Goal: Transaction & Acquisition: Book appointment/travel/reservation

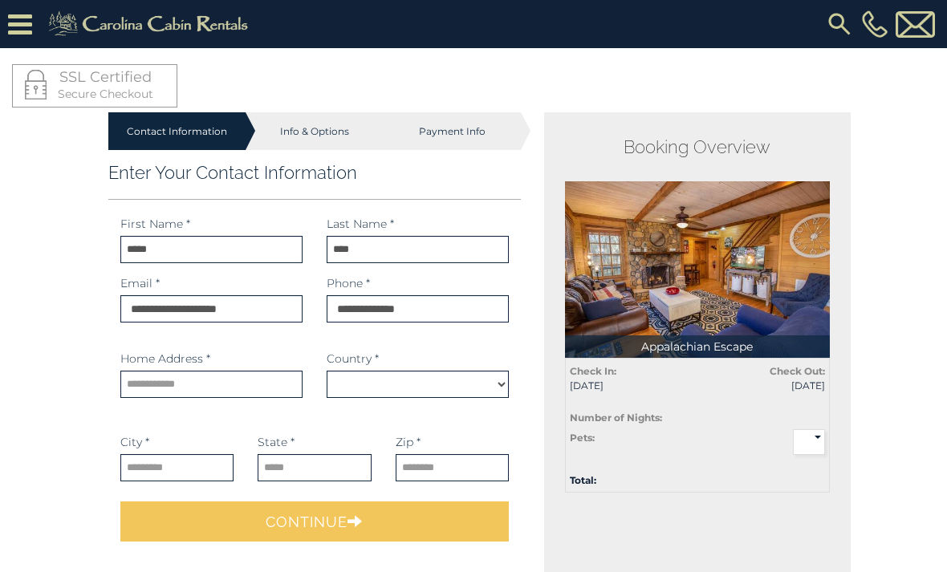
select select "*********"
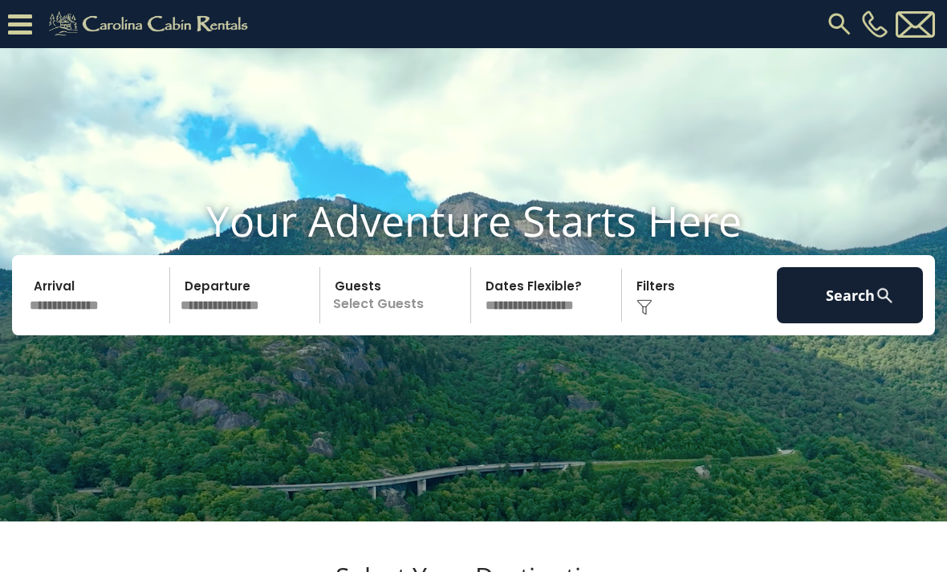
click at [99, 324] on input "text" at bounding box center [97, 295] width 146 height 56
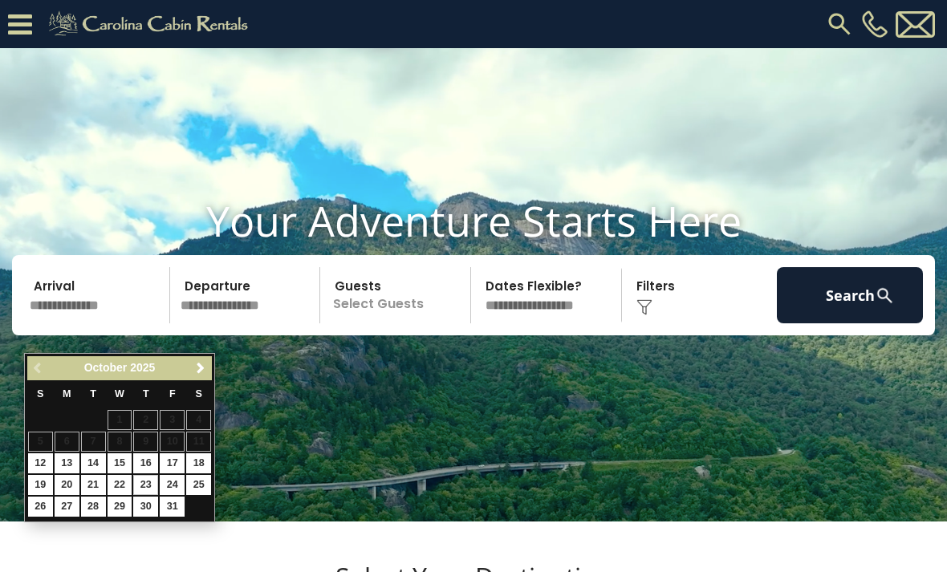
click at [155, 475] on link "23" at bounding box center [145, 485] width 25 height 20
type input "********"
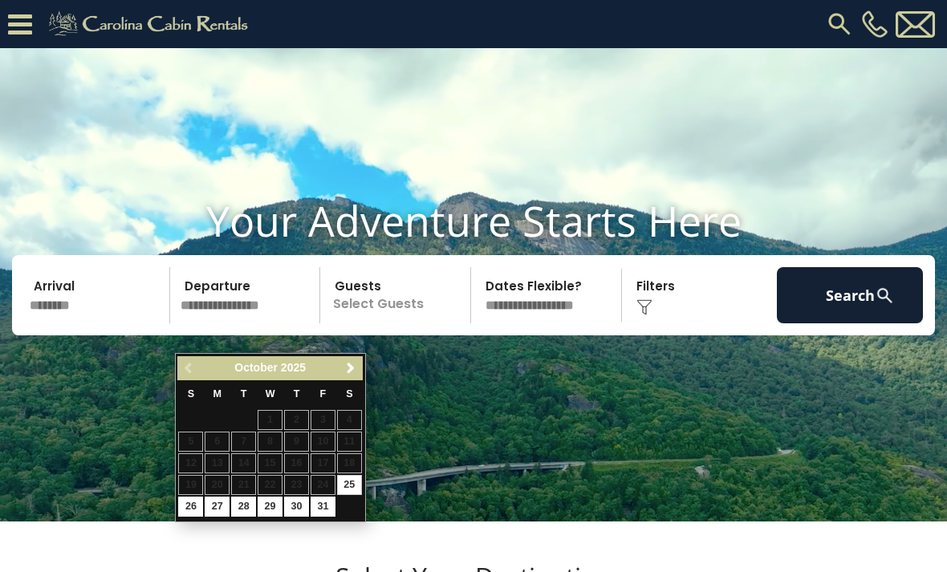
click at [195, 497] on link "26" at bounding box center [190, 507] width 25 height 20
type input "********"
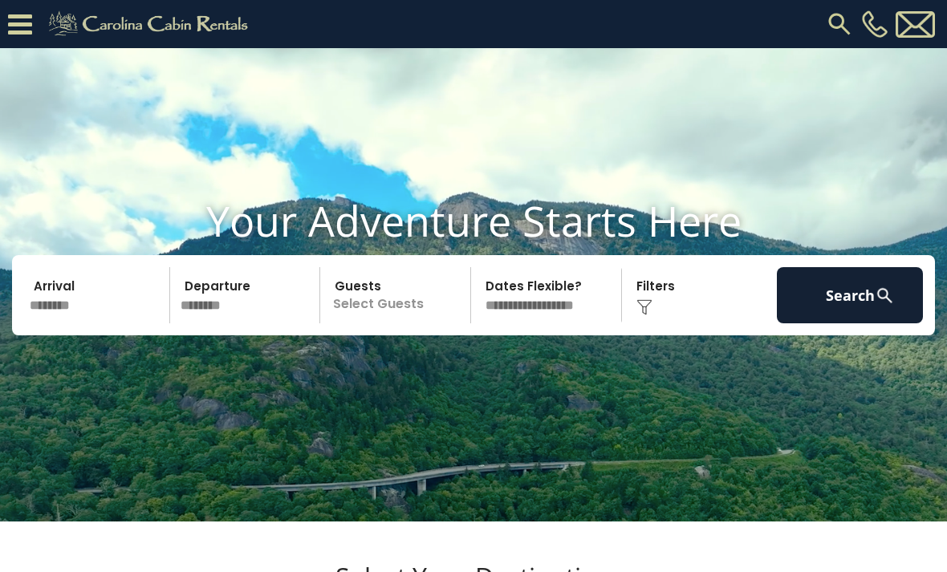
click at [450, 324] on p "Select Guests" at bounding box center [397, 295] width 145 height 56
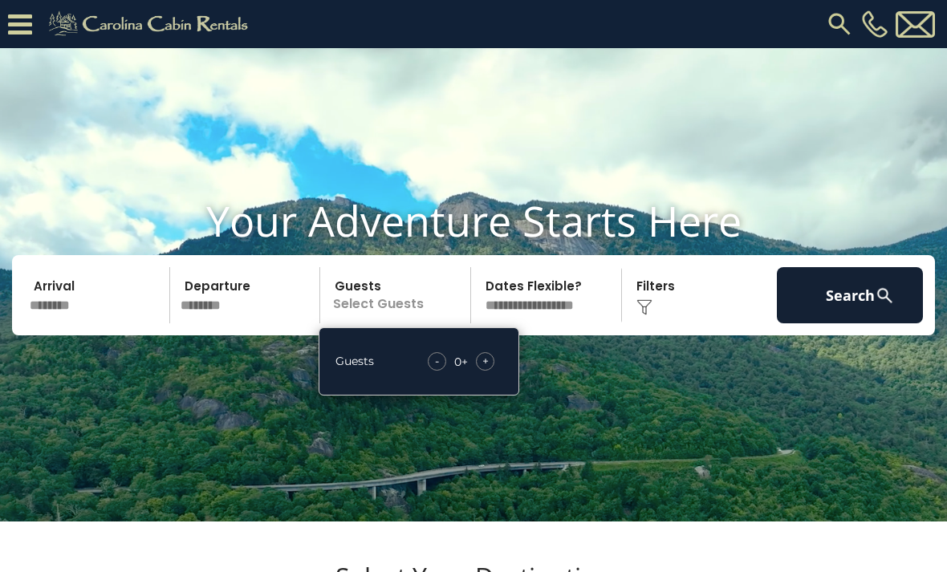
click at [501, 371] on div "- 0 + +" at bounding box center [461, 361] width 83 height 18
click at [495, 371] on div "- 0 + +" at bounding box center [461, 361] width 83 height 18
click at [492, 371] on div "- 0 + +" at bounding box center [461, 361] width 83 height 18
click at [494, 371] on div "- 0 + +" at bounding box center [461, 361] width 83 height 18
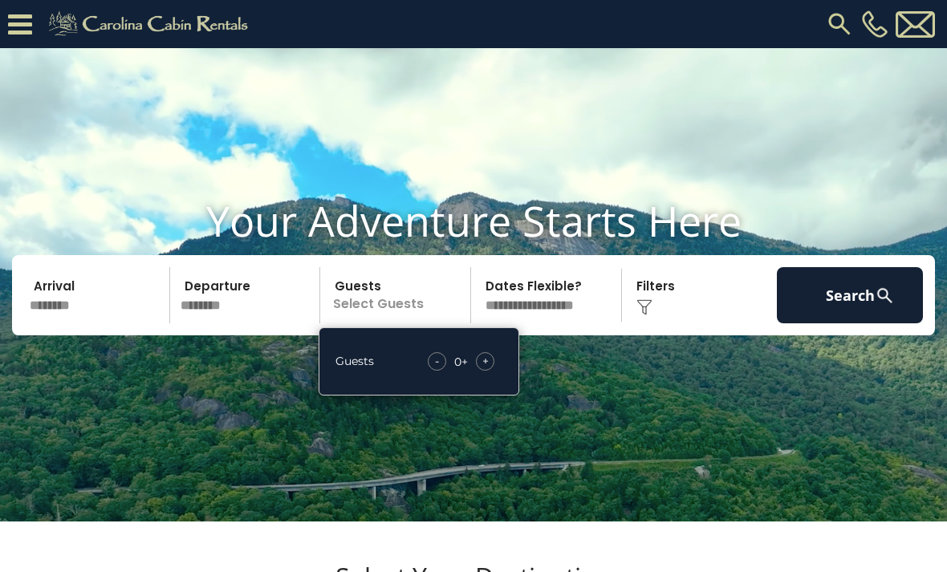
click at [490, 371] on div "+" at bounding box center [485, 361] width 18 height 18
click at [496, 371] on div "- 1 + +" at bounding box center [462, 361] width 79 height 18
click at [492, 371] on div "- 1 + +" at bounding box center [462, 361] width 79 height 18
click at [495, 371] on div "- 1 + +" at bounding box center [462, 361] width 79 height 18
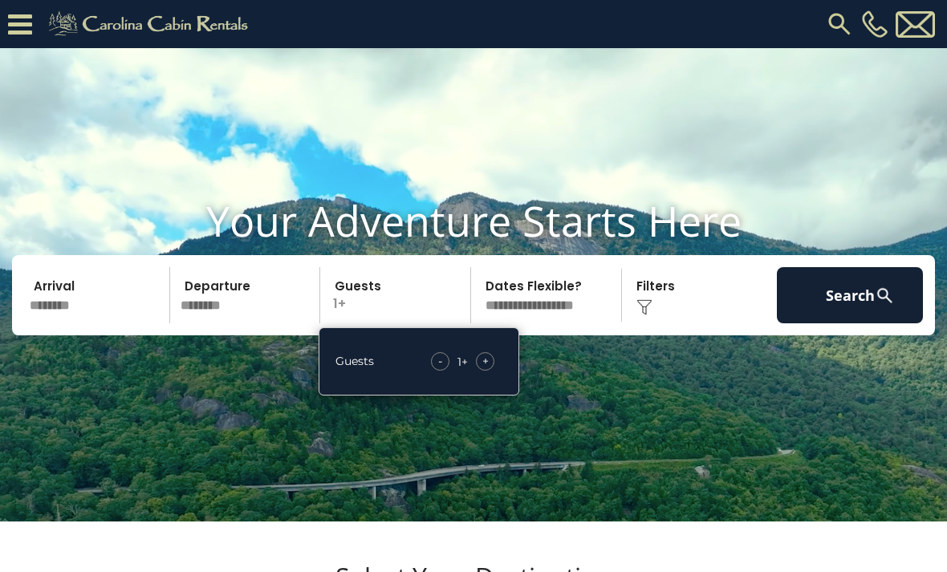
click at [488, 369] on span "+" at bounding box center [486, 361] width 6 height 16
click at [491, 371] on div "+" at bounding box center [485, 361] width 18 height 18
click at [494, 371] on div "+" at bounding box center [485, 361] width 18 height 18
click at [499, 371] on div "- 4 + +" at bounding box center [461, 361] width 83 height 18
click at [501, 371] on div "- 4 + +" at bounding box center [461, 361] width 83 height 18
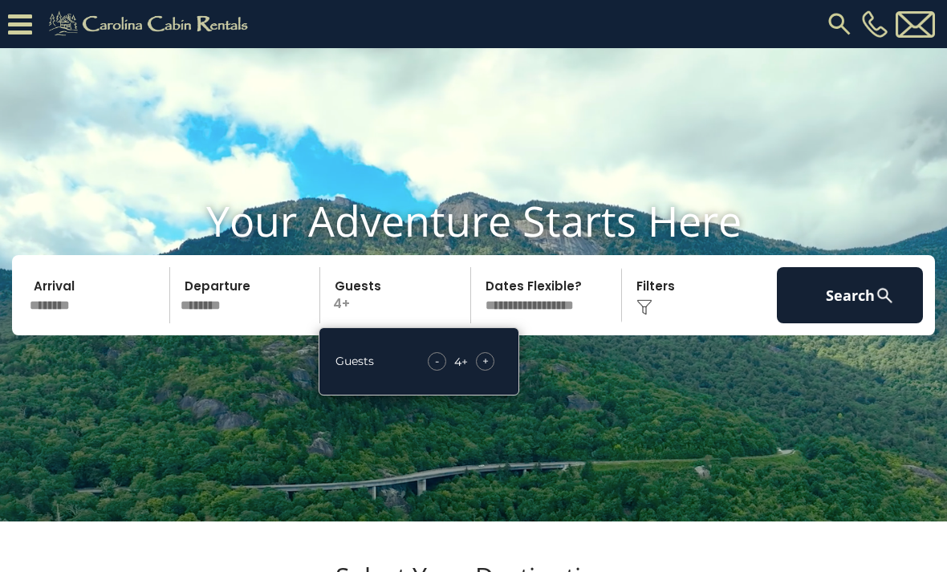
click at [496, 371] on div "- 4 + +" at bounding box center [461, 361] width 83 height 18
click at [486, 369] on span "+" at bounding box center [486, 361] width 6 height 16
click at [491, 371] on div "+" at bounding box center [485, 361] width 18 height 18
click at [493, 371] on div "- 6 + +" at bounding box center [461, 361] width 83 height 18
click at [487, 369] on span "+" at bounding box center [486, 361] width 6 height 16
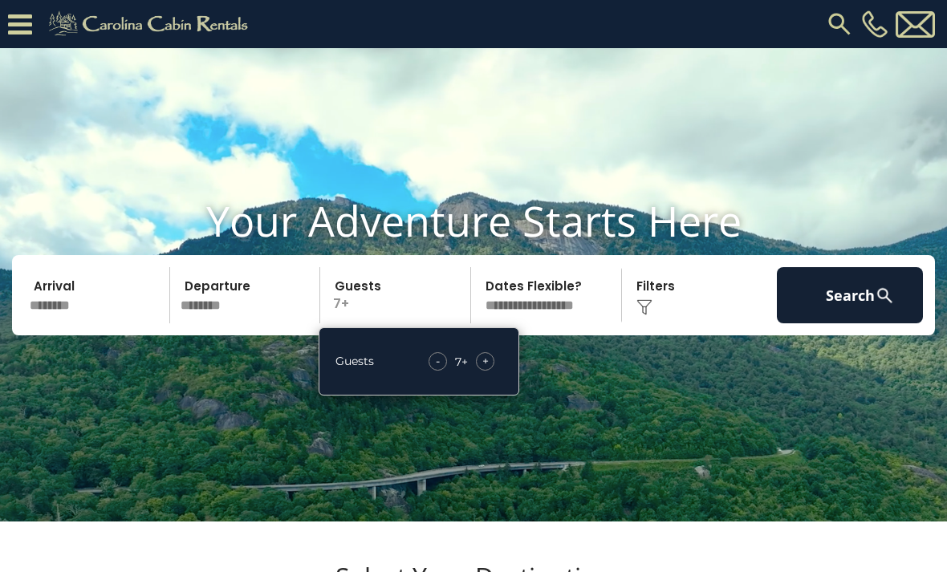
click at [662, 324] on div "Click to Choose" at bounding box center [700, 295] width 146 height 56
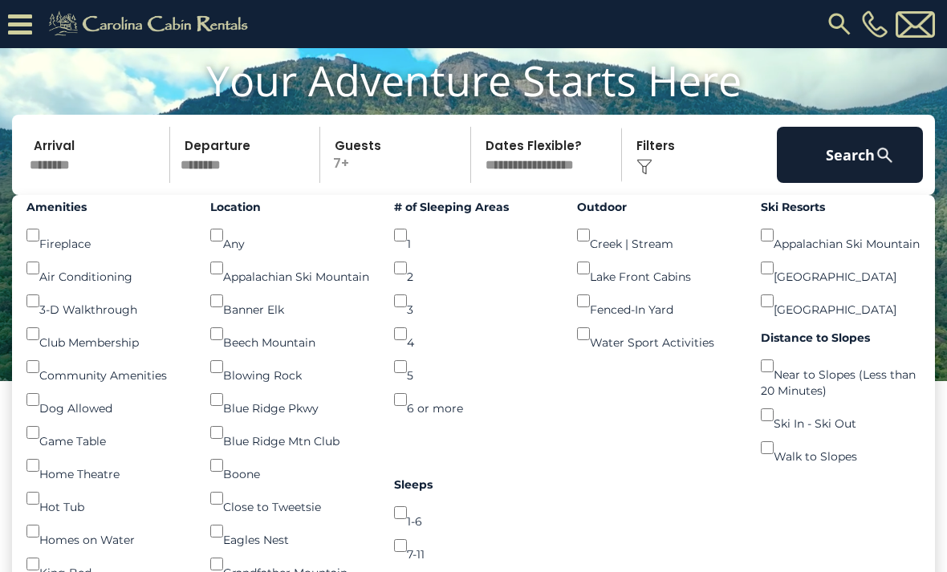
scroll to position [132, 0]
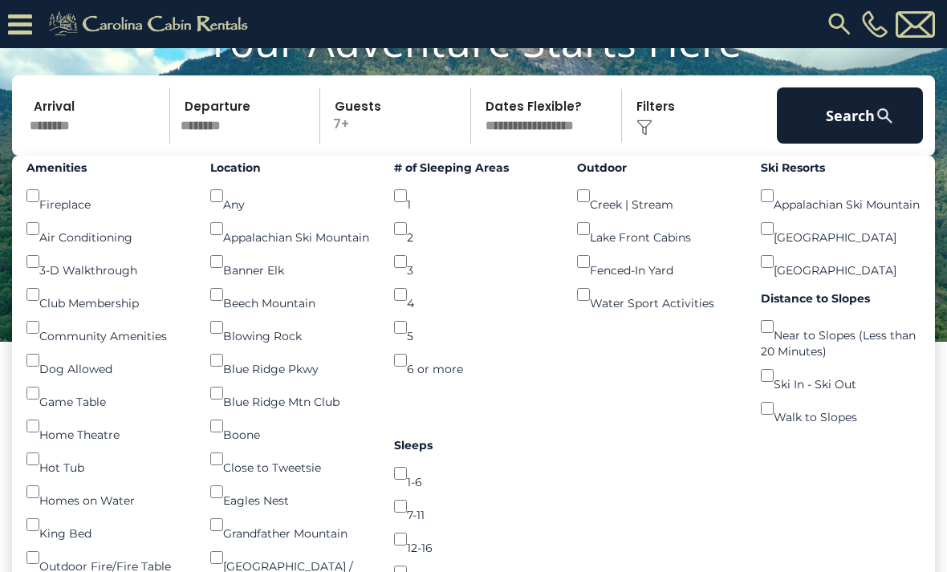
click at [411, 143] on p "7+" at bounding box center [397, 116] width 145 height 56
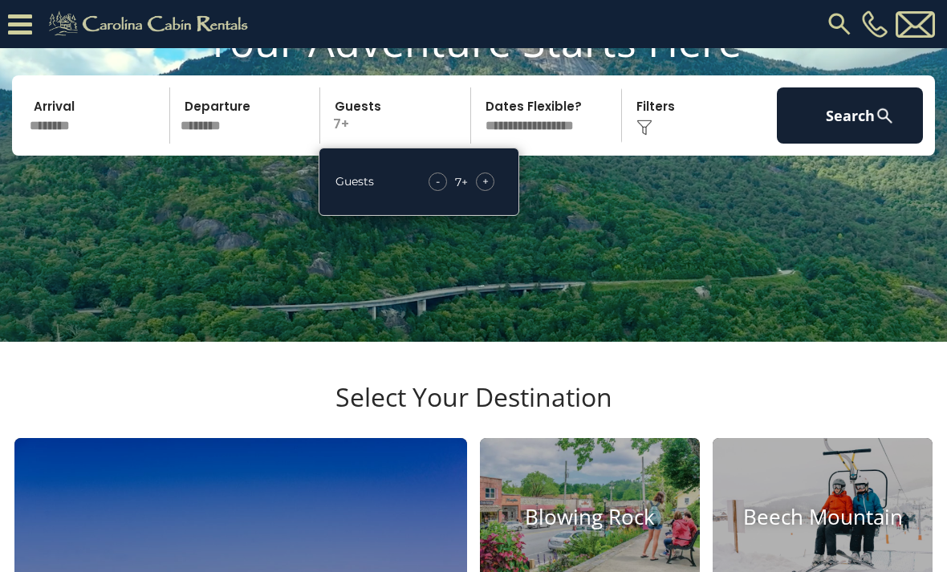
click at [367, 134] on p "7+" at bounding box center [397, 116] width 145 height 56
click at [493, 191] on div "+" at bounding box center [485, 182] width 18 height 18
click at [492, 191] on div "+" at bounding box center [485, 182] width 18 height 18
click at [494, 191] on div "+" at bounding box center [485, 182] width 18 height 18
click at [491, 191] on div "+" at bounding box center [485, 182] width 18 height 18
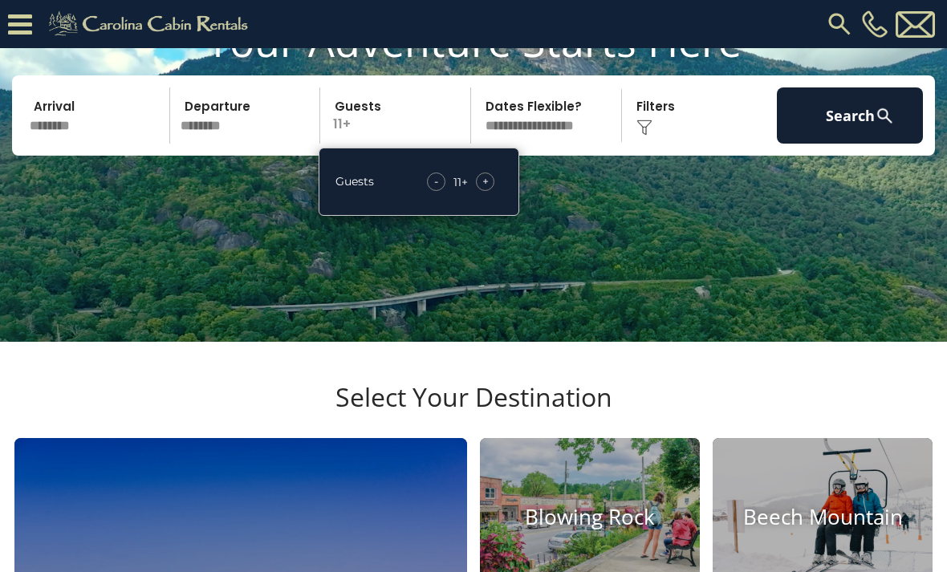
click at [621, 304] on video at bounding box center [473, 105] width 947 height 474
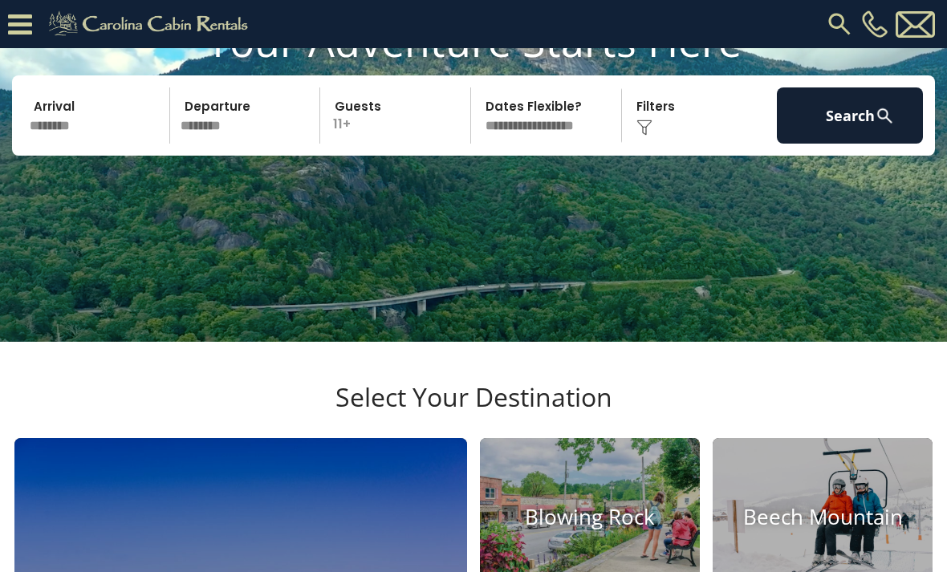
click at [660, 144] on div "Click to Choose" at bounding box center [700, 116] width 146 height 56
click at [655, 144] on div "Click to Choose" at bounding box center [700, 116] width 146 height 56
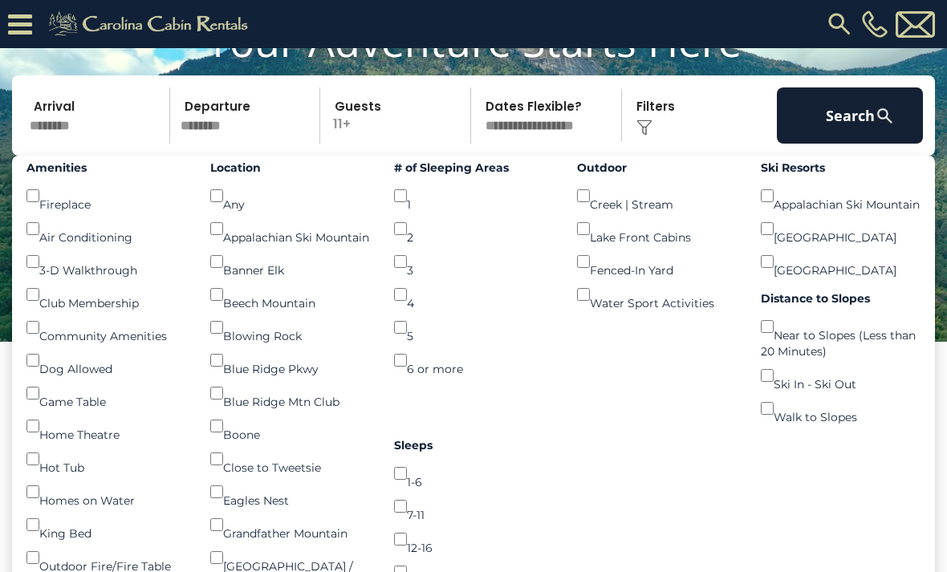
click at [860, 144] on button "Search" at bounding box center [850, 116] width 146 height 56
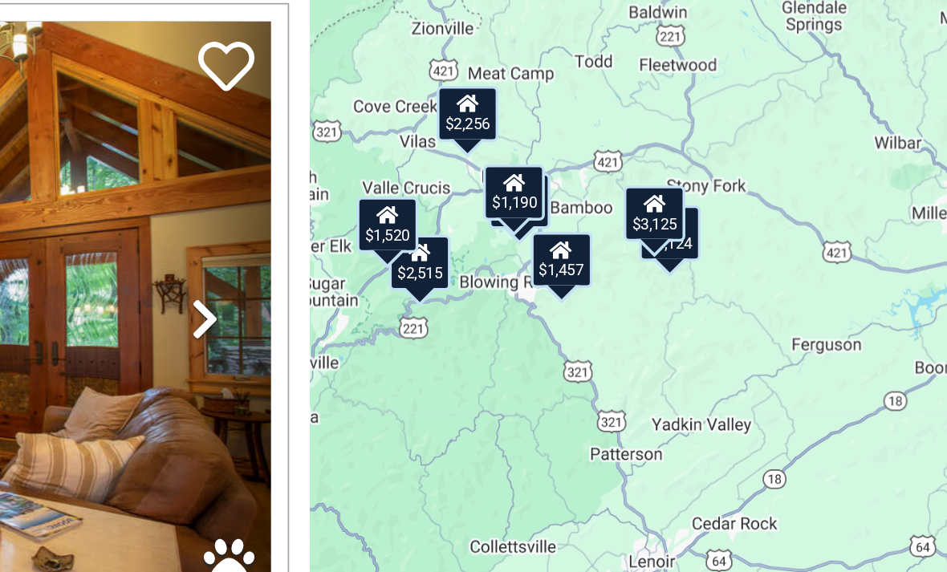
click at [678, 303] on div "$1,457" at bounding box center [695, 319] width 35 height 32
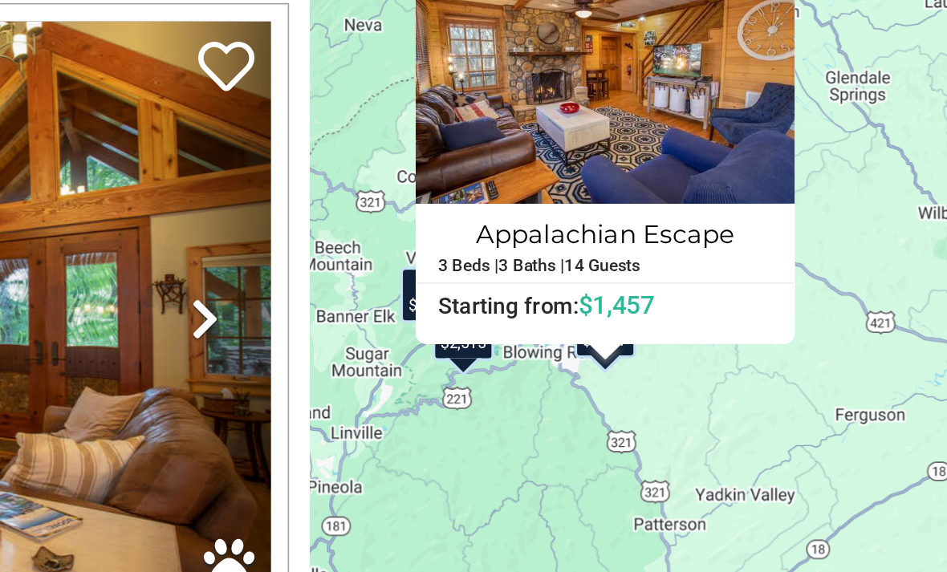
click at [552, 120] on div "$2,515 $2,256 $2,014 $1,190 $1,457 $1,520 $3,124 $3,125 Appalachian Escape 3 Be…" at bounding box center [749, 362] width 395 height 485
click at [613, 336] on h6 "Starting from: $1,457" at bounding box center [720, 344] width 215 height 16
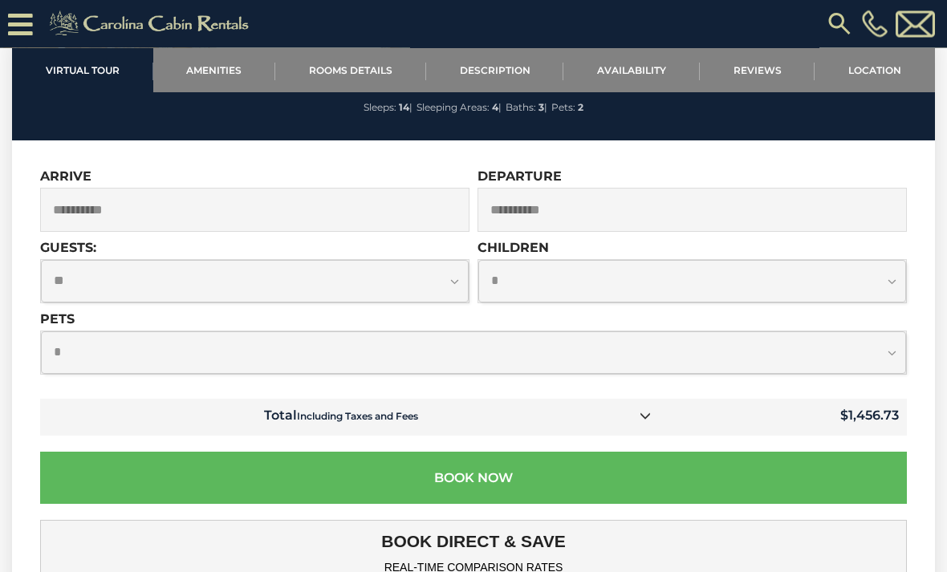
scroll to position [4168, 0]
click at [453, 275] on select "**********" at bounding box center [255, 281] width 428 height 43
select select "*"
click at [892, 280] on select "**********" at bounding box center [693, 281] width 428 height 43
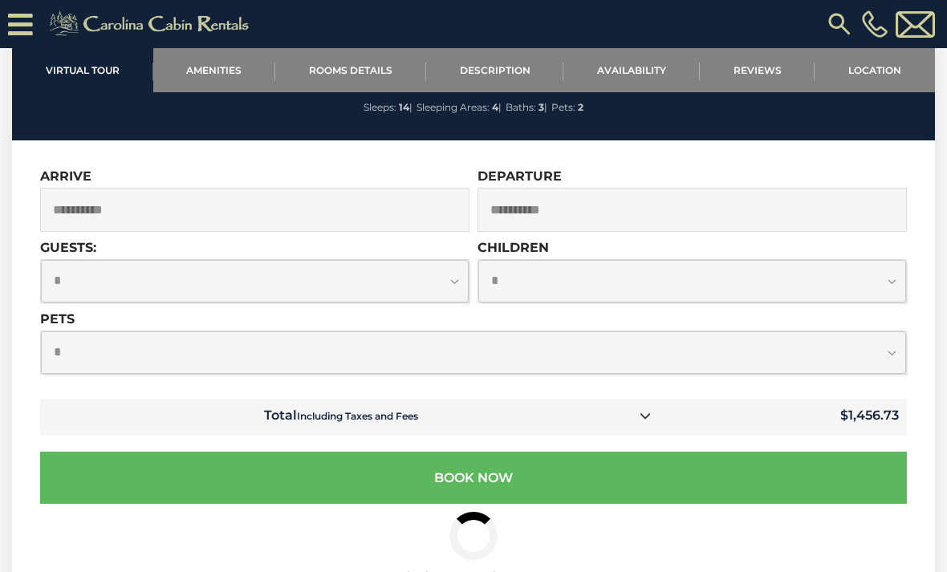
select select "*"
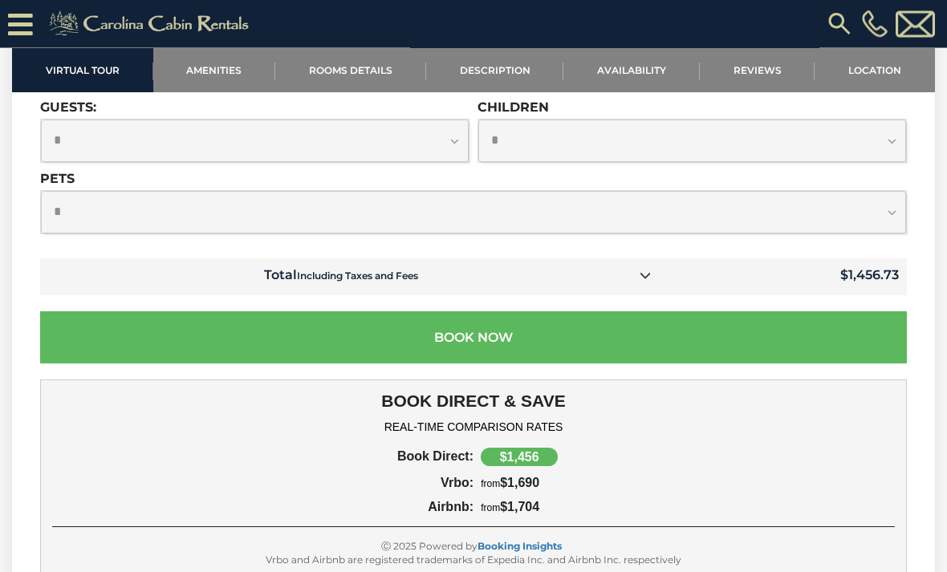
scroll to position [4309, 0]
click at [511, 338] on button "Book Now" at bounding box center [473, 338] width 867 height 52
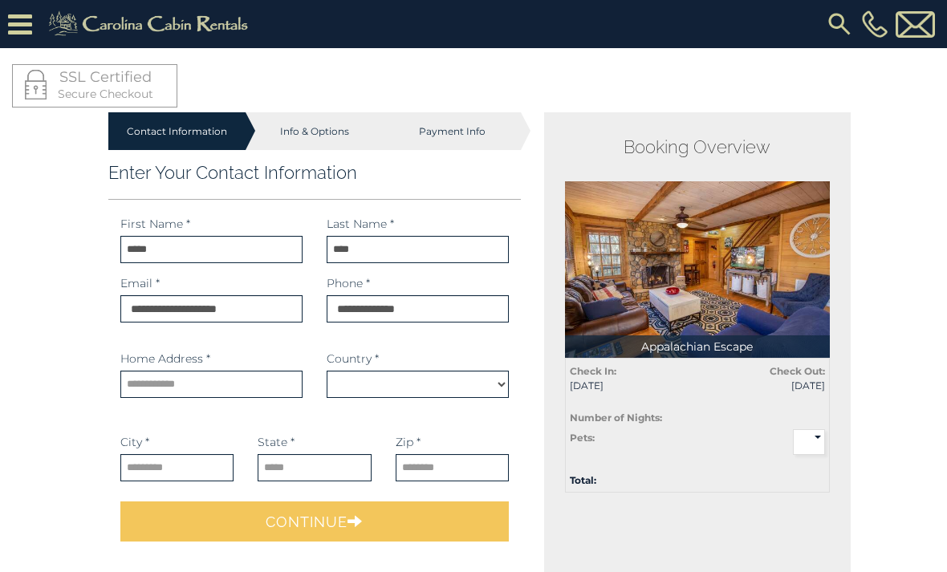
select select "*********"
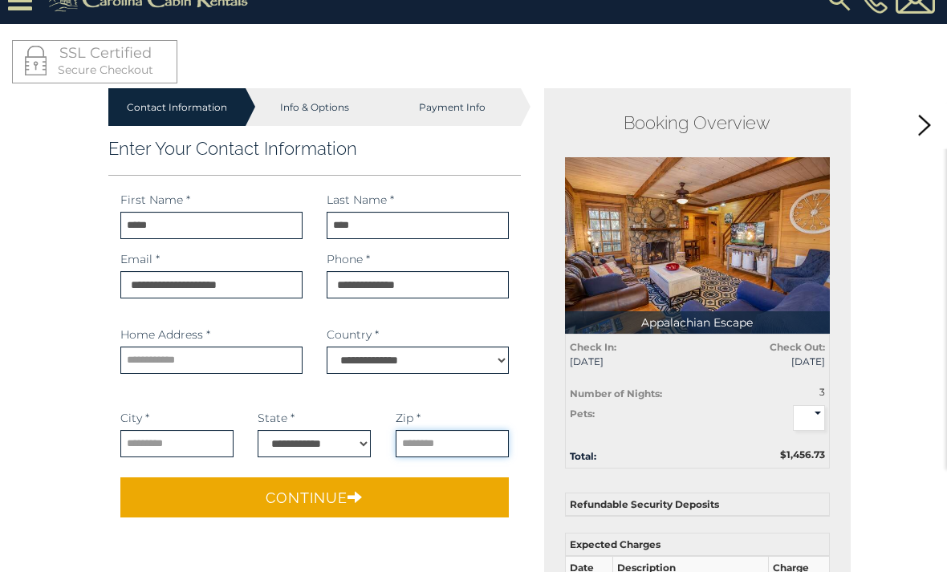
click at [434, 457] on input "text" at bounding box center [452, 444] width 113 height 27
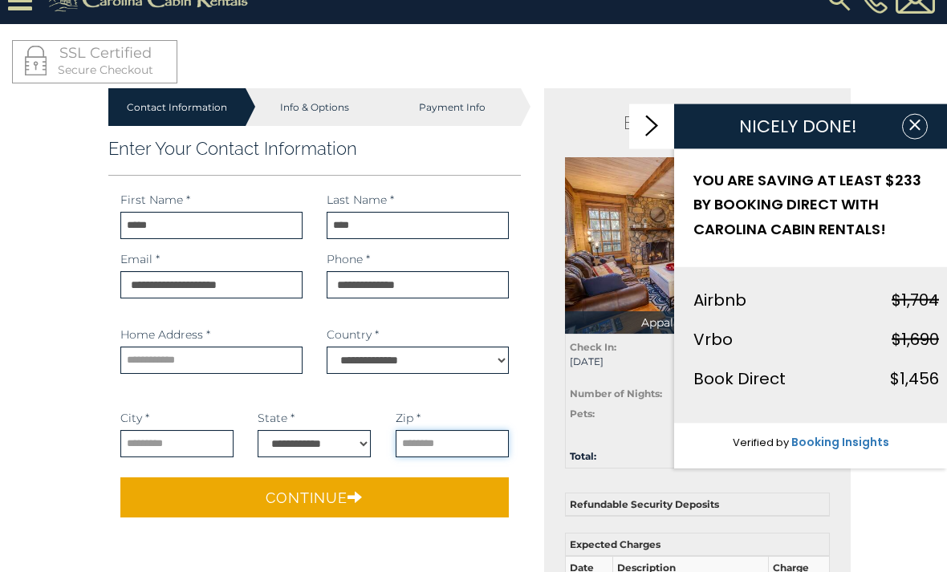
scroll to position [23, 0]
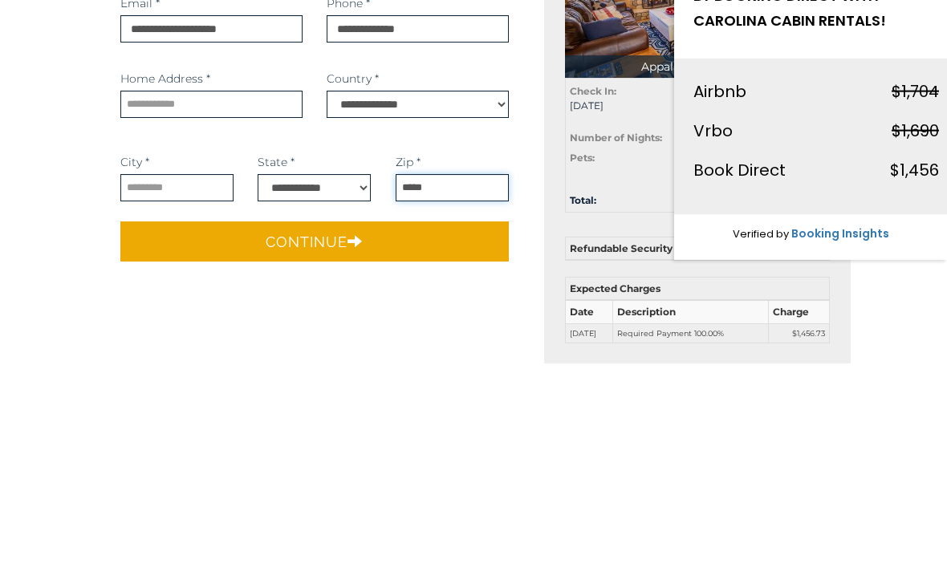
type input "*****"
click at [222, 299] on input "text" at bounding box center [211, 312] width 182 height 27
type input "**********"
select select
type input "**********"
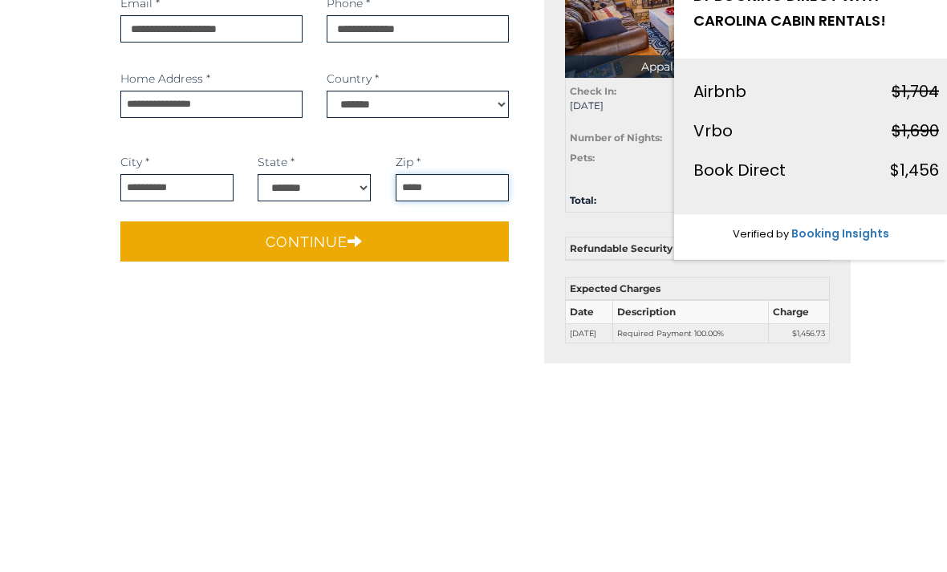
select select "**"
click at [499, 299] on select "**********" at bounding box center [418, 312] width 182 height 27
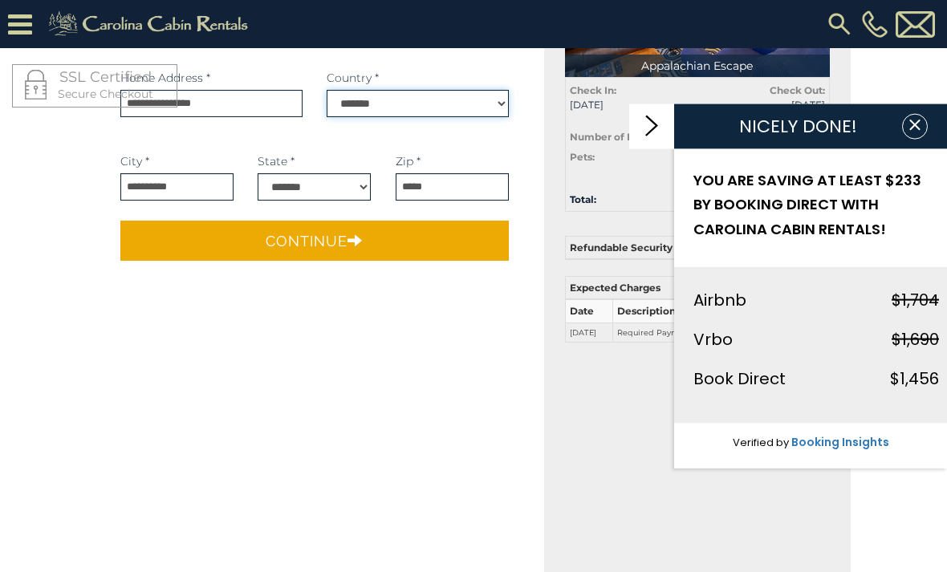
select select "*********"
select select "**"
click at [350, 240] on icon "submit" at bounding box center [355, 240] width 15 height 14
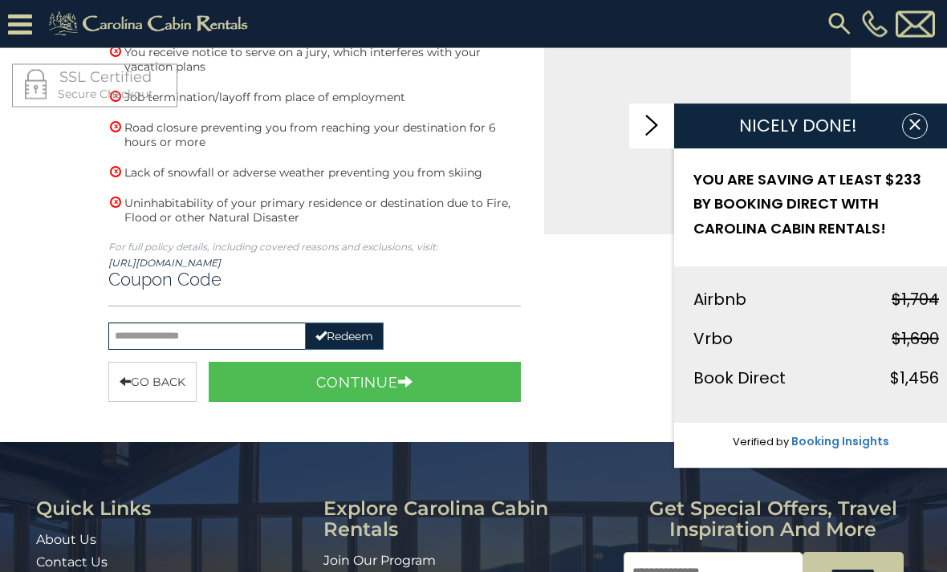
scroll to position [636, 0]
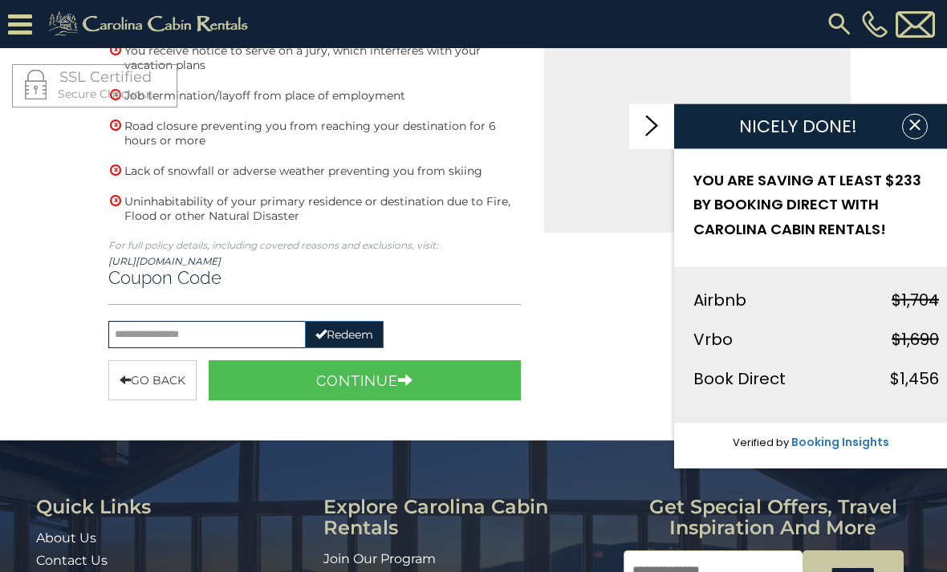
click at [404, 382] on icon "button" at bounding box center [405, 380] width 15 height 14
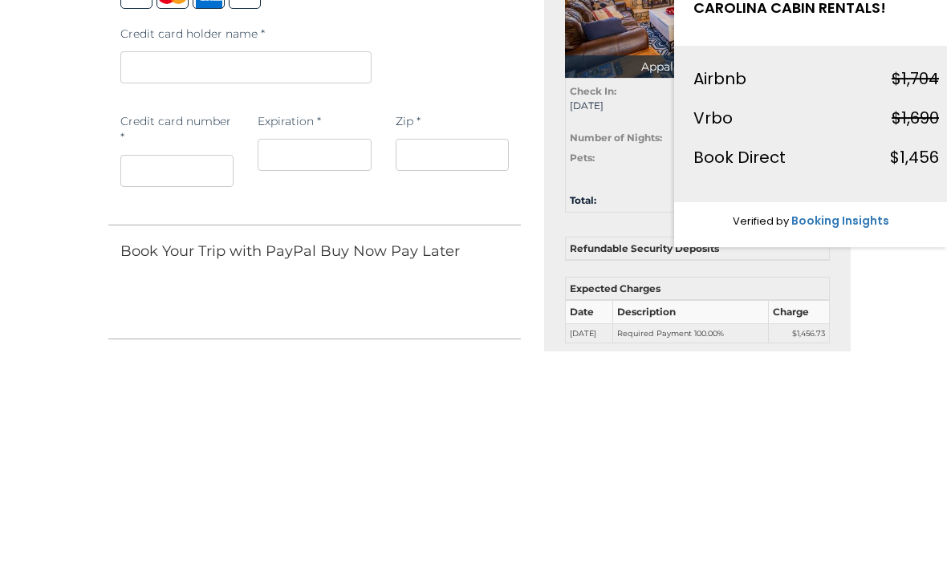
scroll to position [232, 0]
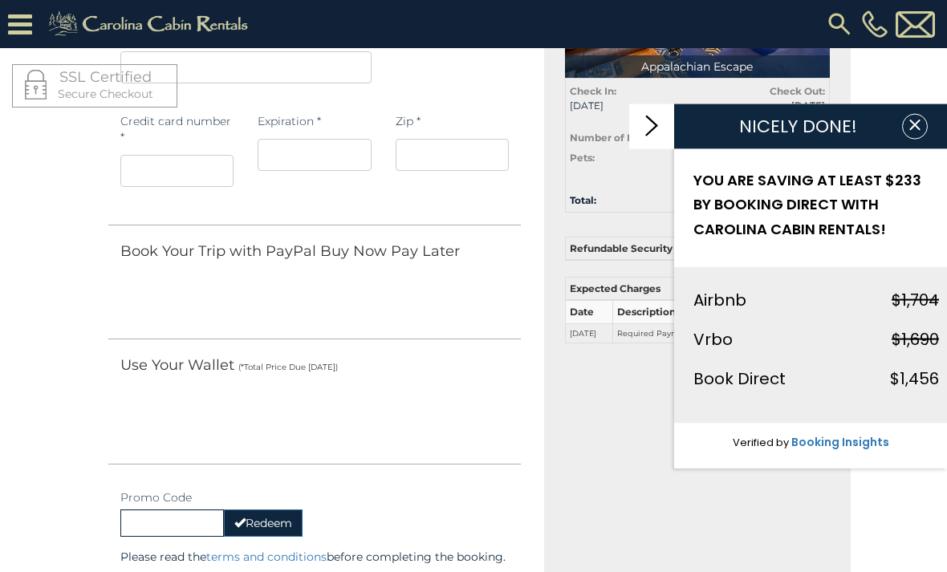
click at [194, 180] on iframe at bounding box center [176, 171] width 113 height 32
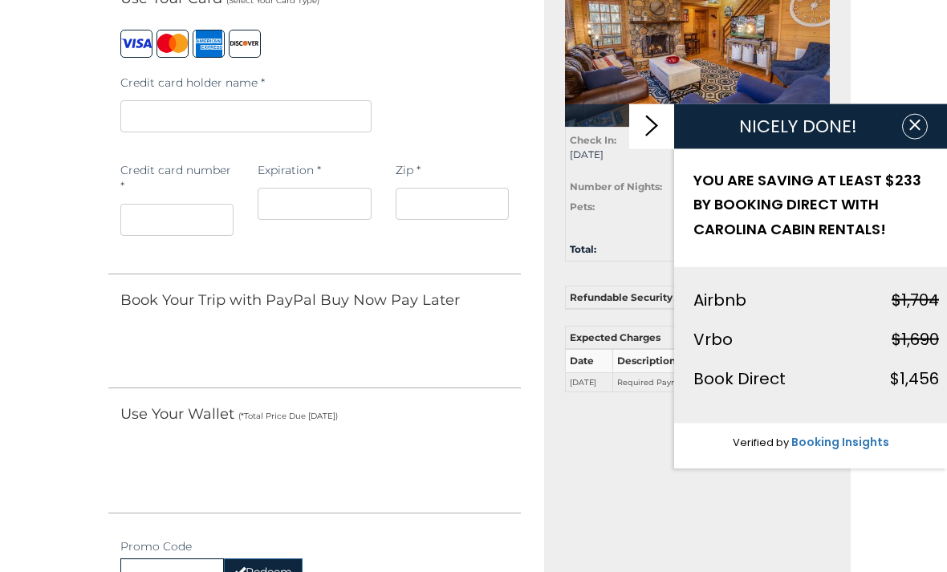
scroll to position [0, 0]
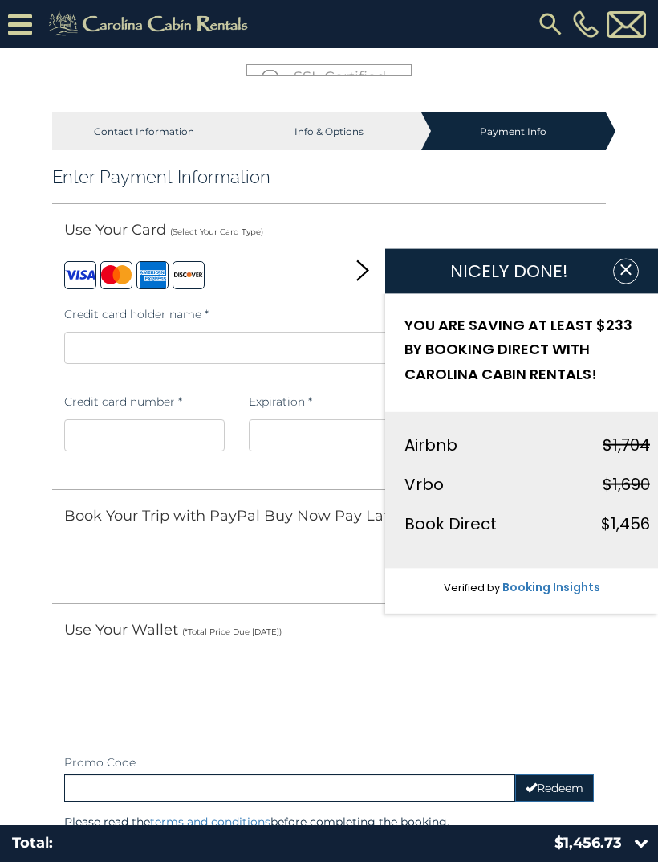
click at [176, 572] on div "Total:" at bounding box center [164, 843] width 329 height 21
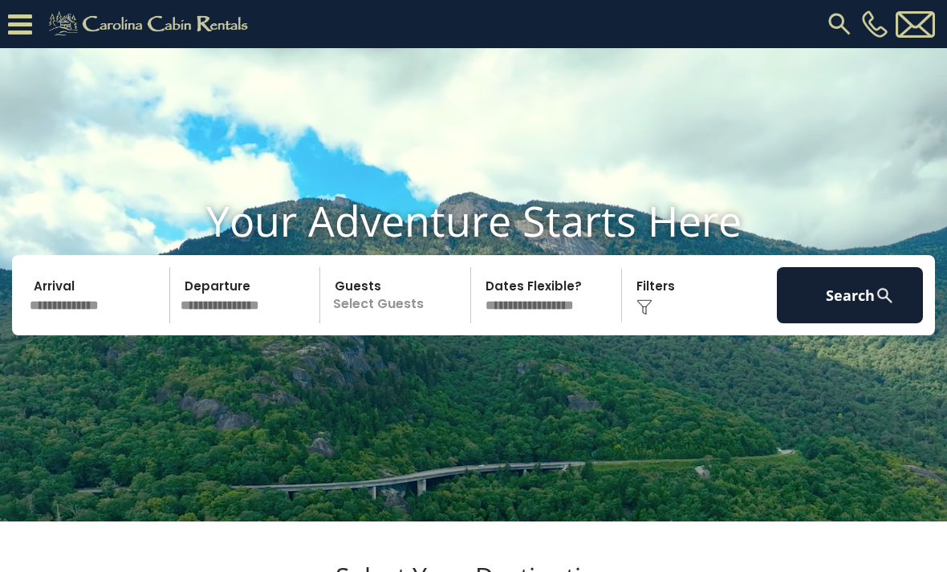
click at [118, 324] on input "text" at bounding box center [97, 295] width 146 height 56
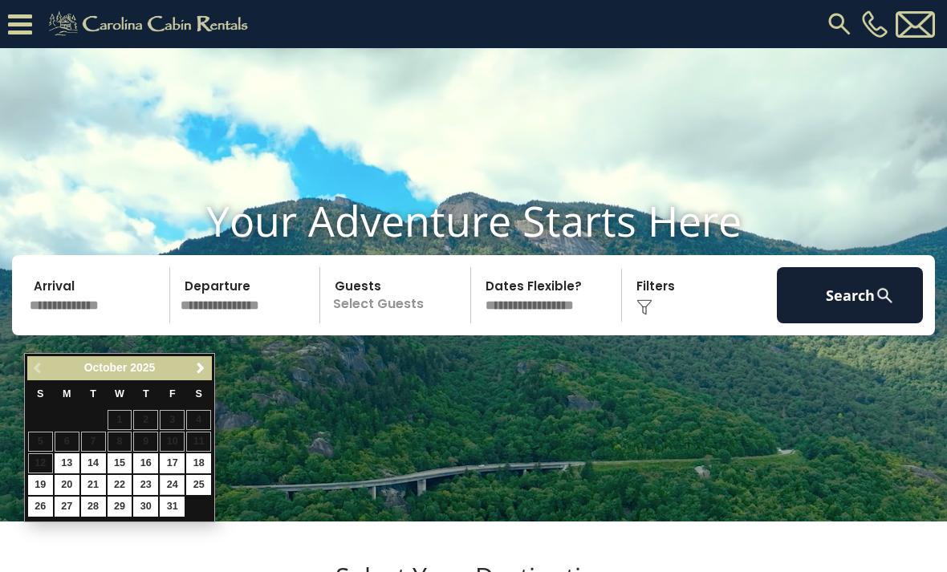
click at [161, 476] on link "24" at bounding box center [172, 485] width 25 height 20
type input "********"
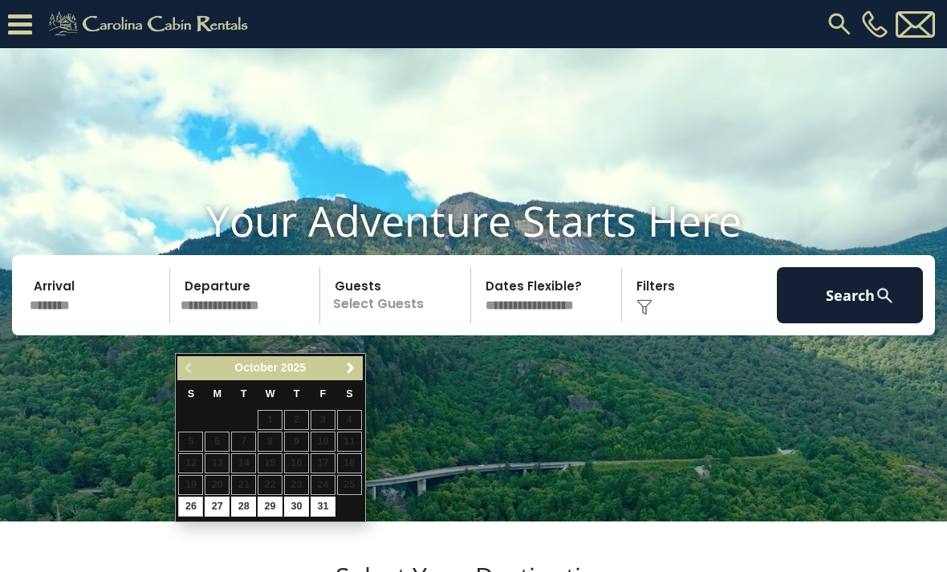
click at [201, 507] on link "26" at bounding box center [190, 507] width 25 height 20
type input "********"
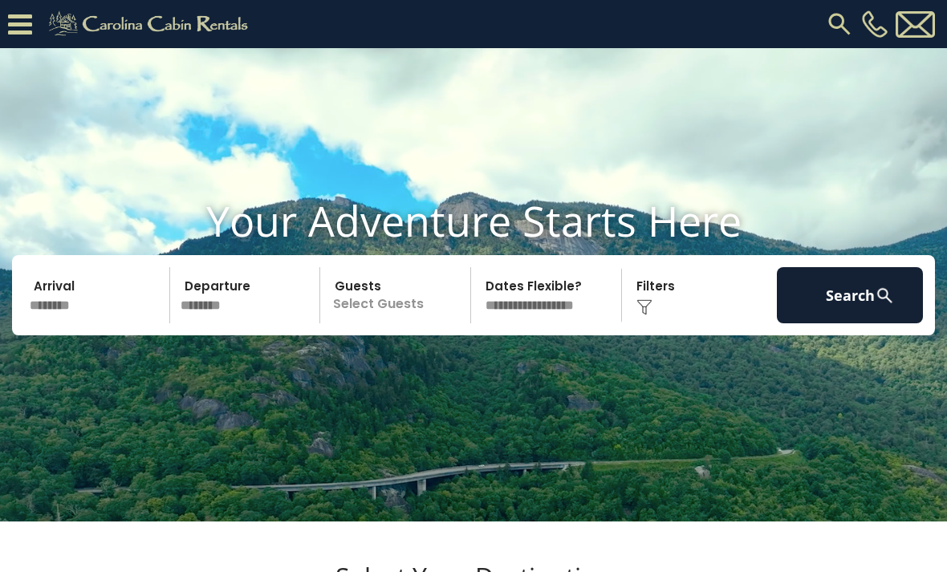
click at [429, 324] on p "Select Guests" at bounding box center [397, 295] width 145 height 56
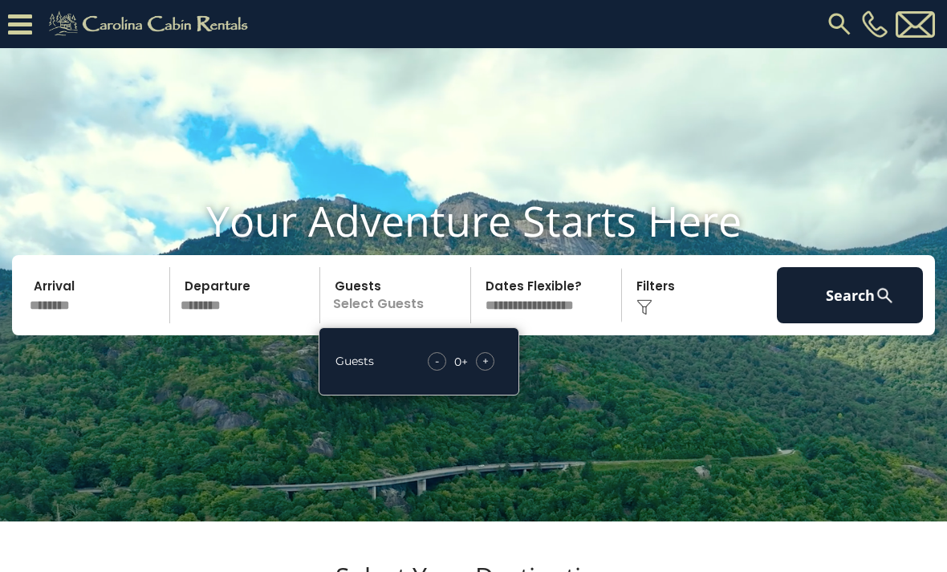
click at [487, 396] on div "Guests - 0 + +" at bounding box center [419, 362] width 201 height 68
click at [494, 371] on div "+" at bounding box center [485, 361] width 18 height 18
click at [493, 371] on div "+" at bounding box center [485, 361] width 18 height 18
click at [495, 371] on div "+" at bounding box center [485, 361] width 18 height 18
click at [494, 371] on div "+" at bounding box center [485, 361] width 18 height 18
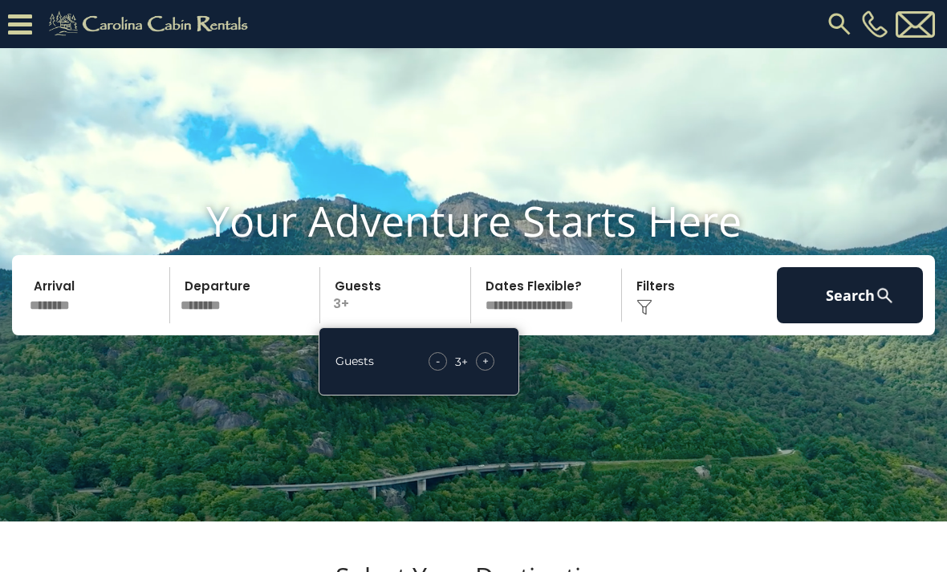
click at [493, 371] on div "+" at bounding box center [485, 361] width 18 height 18
click at [495, 371] on div "+" at bounding box center [485, 361] width 18 height 18
click at [489, 371] on div "+" at bounding box center [485, 361] width 18 height 18
click at [484, 369] on span "+" at bounding box center [486, 361] width 6 height 16
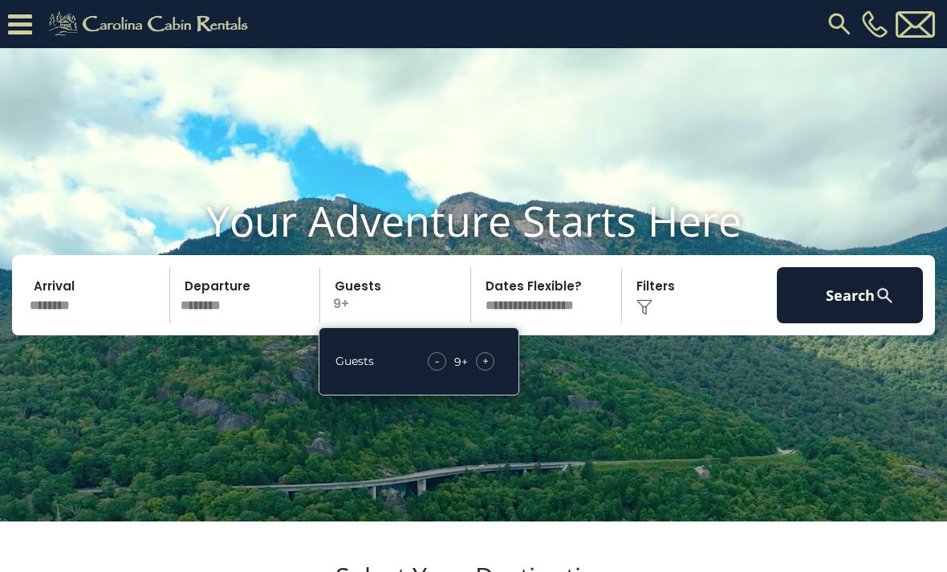
click at [658, 324] on div "Click to Choose" at bounding box center [700, 295] width 146 height 56
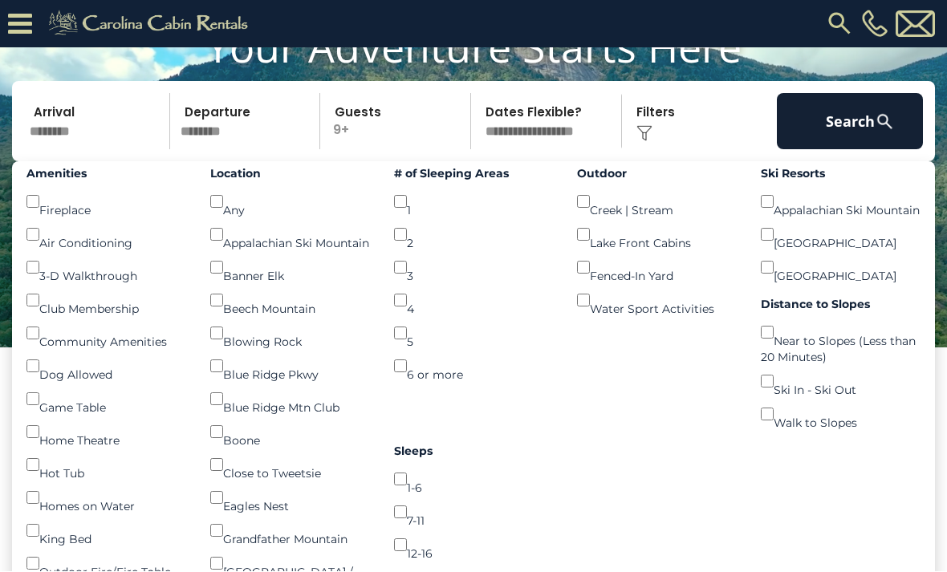
scroll to position [126, 0]
click at [845, 149] on button "Search" at bounding box center [850, 121] width 146 height 56
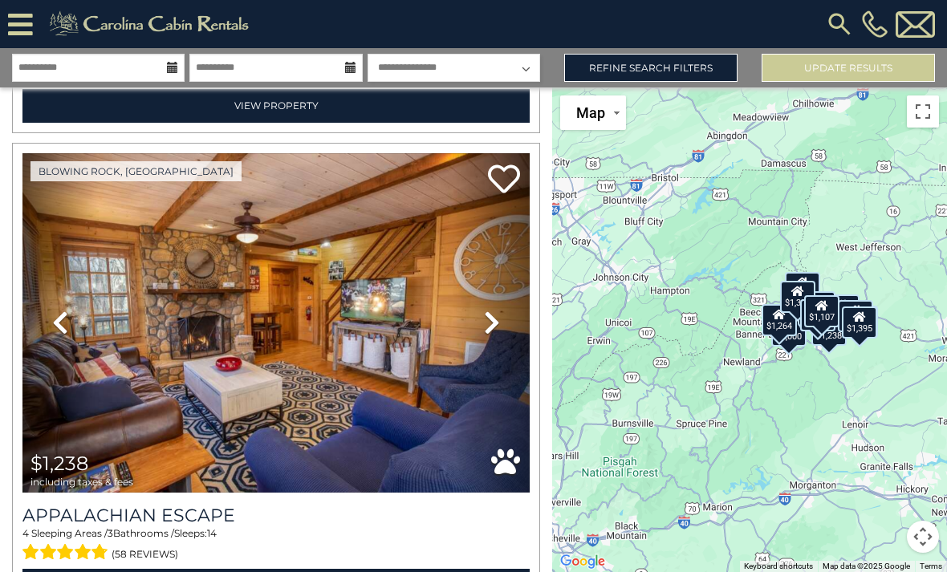
scroll to position [3359, 0]
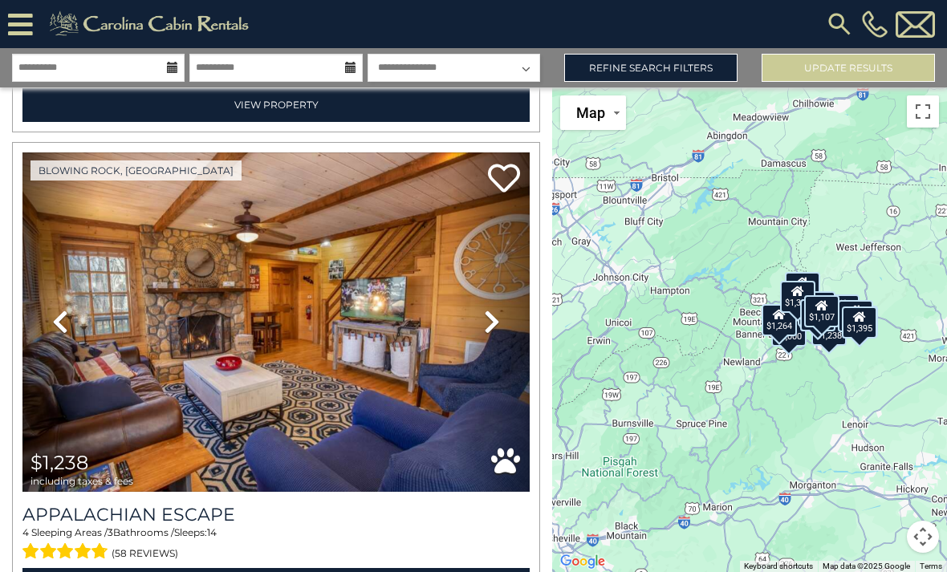
click at [343, 299] on img at bounding box center [275, 323] width 507 height 340
click at [121, 73] on input "**********" at bounding box center [98, 68] width 173 height 28
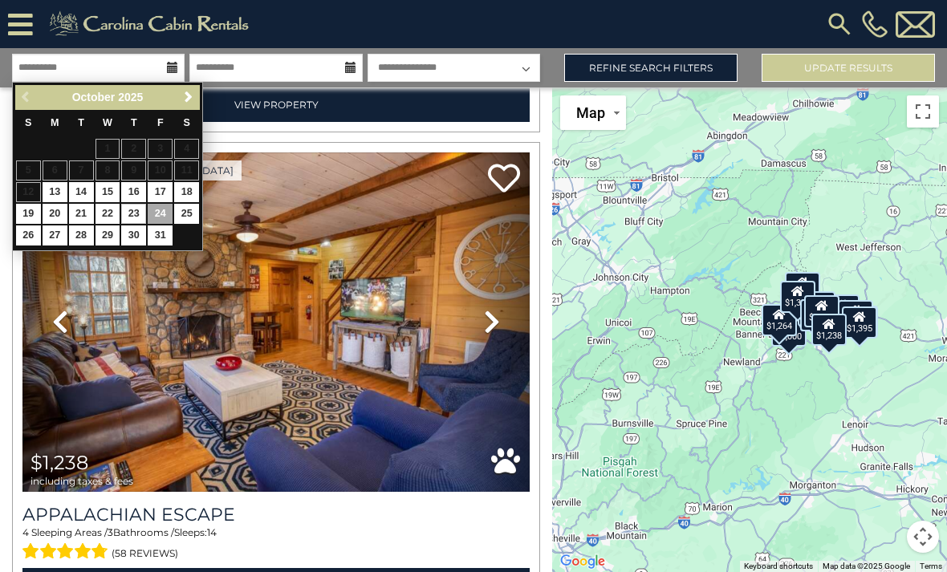
click at [144, 204] on link "23" at bounding box center [133, 214] width 25 height 20
type input "********"
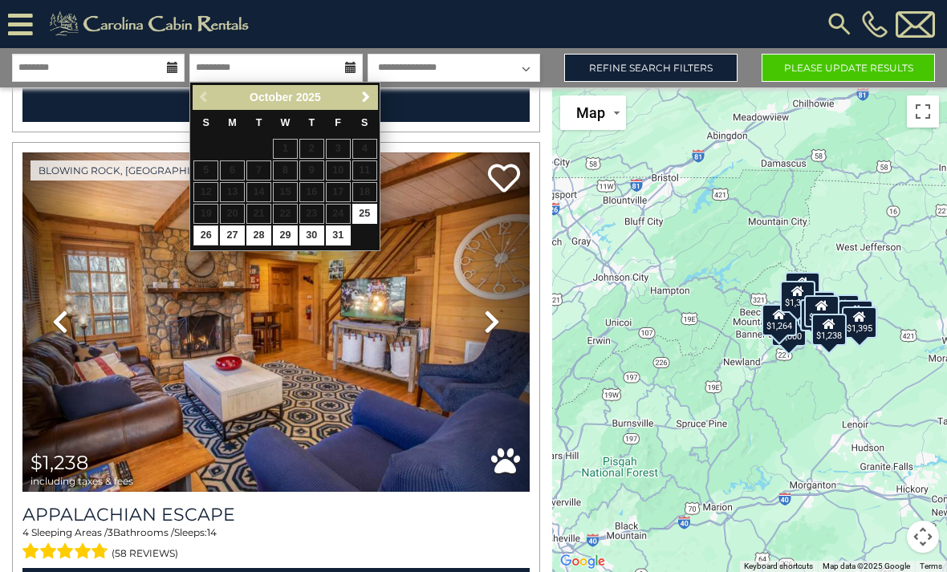
click at [206, 238] on link "26" at bounding box center [206, 236] width 25 height 20
type input "********"
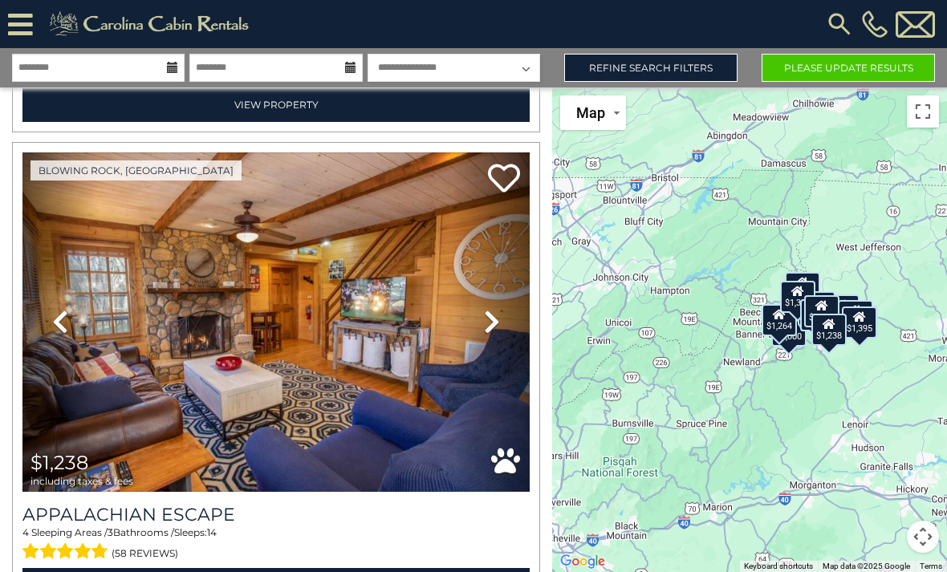
click at [680, 68] on link "Refine Search Filters" at bounding box center [650, 68] width 173 height 28
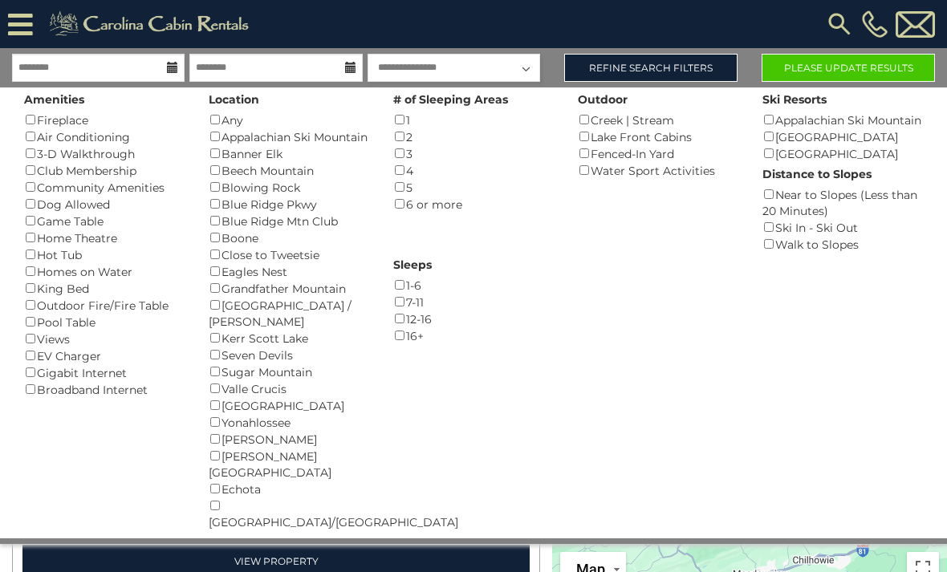
click at [614, 383] on div "Amenities Fireplace () Air Conditioning () 3-D Walkthrough () Club Membership (…" at bounding box center [473, 313] width 923 height 451
click at [869, 67] on button "Please Update Results" at bounding box center [848, 68] width 173 height 28
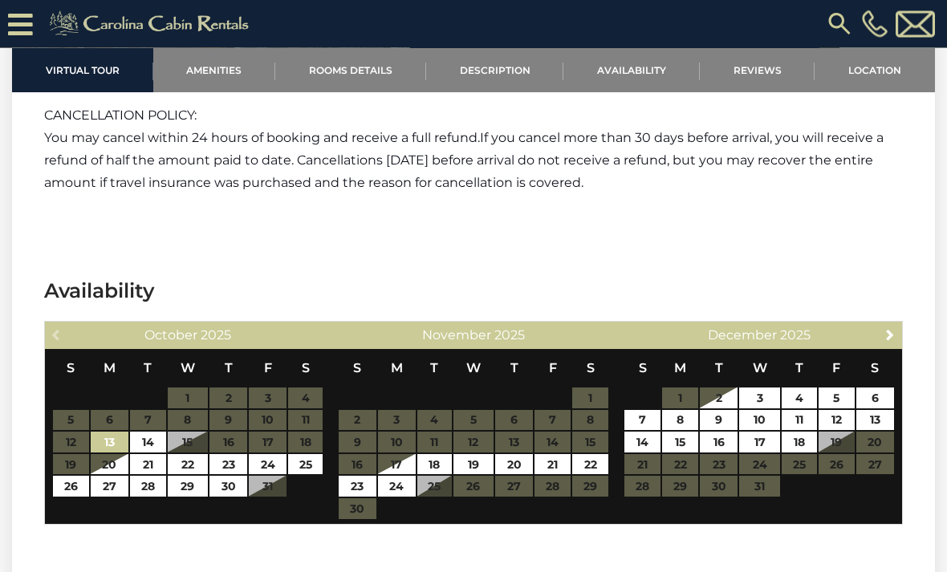
scroll to position [2787, 0]
click at [230, 468] on link "23" at bounding box center [229, 464] width 38 height 21
type input "**********"
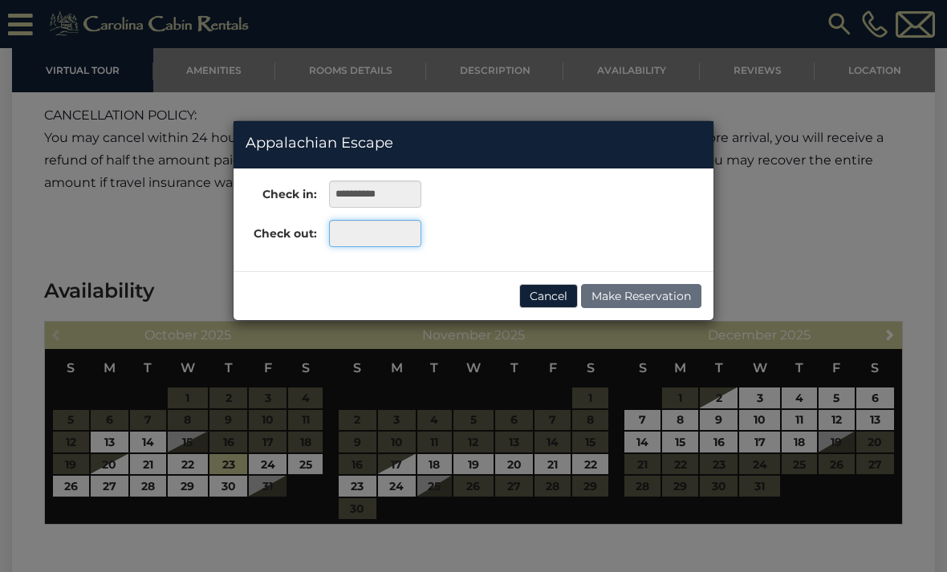
click at [369, 237] on input "text" at bounding box center [375, 233] width 92 height 27
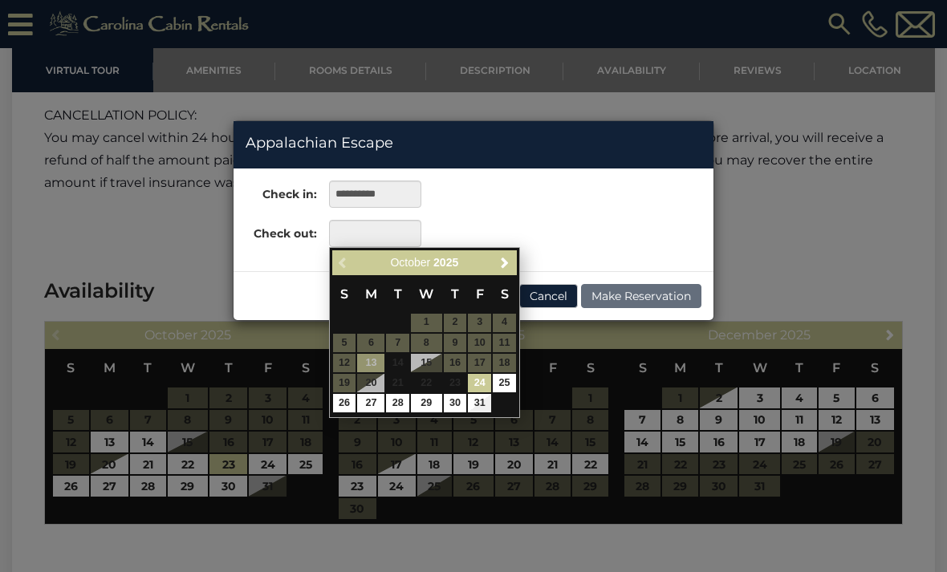
click at [348, 399] on link "26" at bounding box center [344, 403] width 23 height 18
type input "**********"
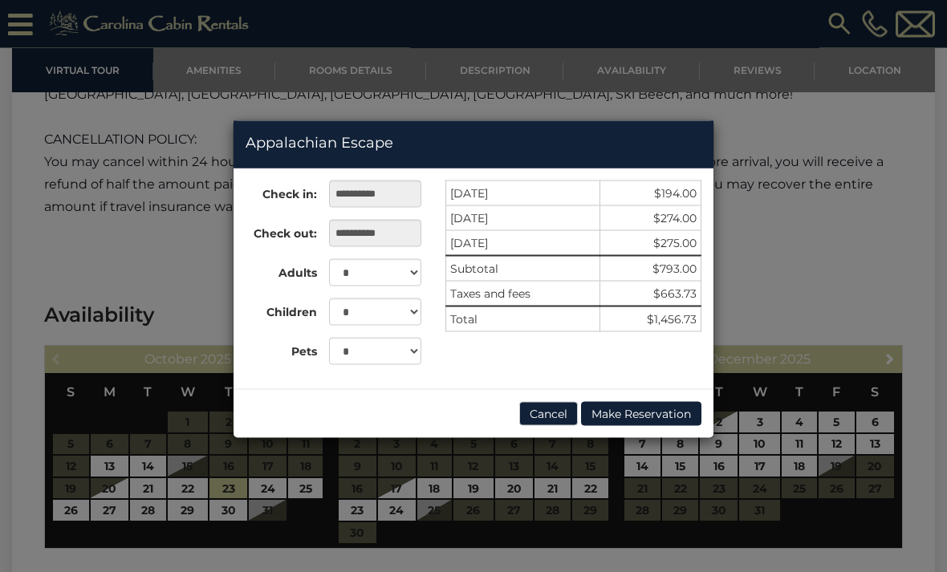
scroll to position [2761, 0]
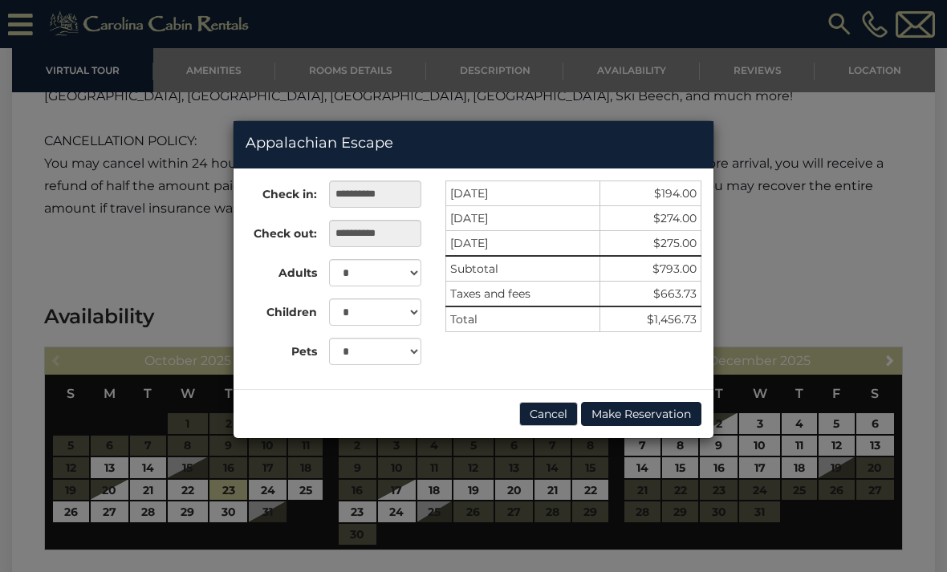
click at [503, 133] on h4 "Appalachian Escape" at bounding box center [474, 143] width 456 height 21
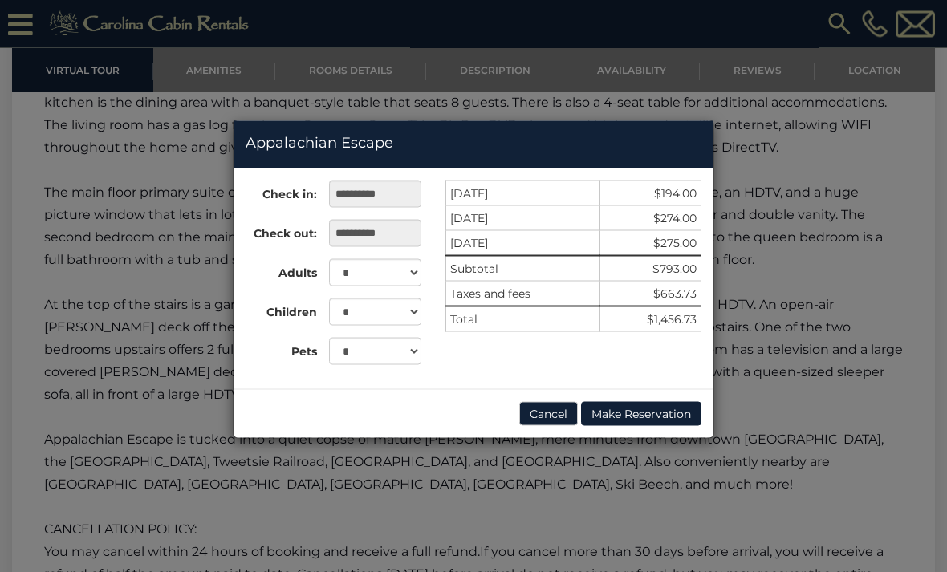
scroll to position [2373, 0]
click at [552, 418] on button "Cancel" at bounding box center [548, 414] width 59 height 24
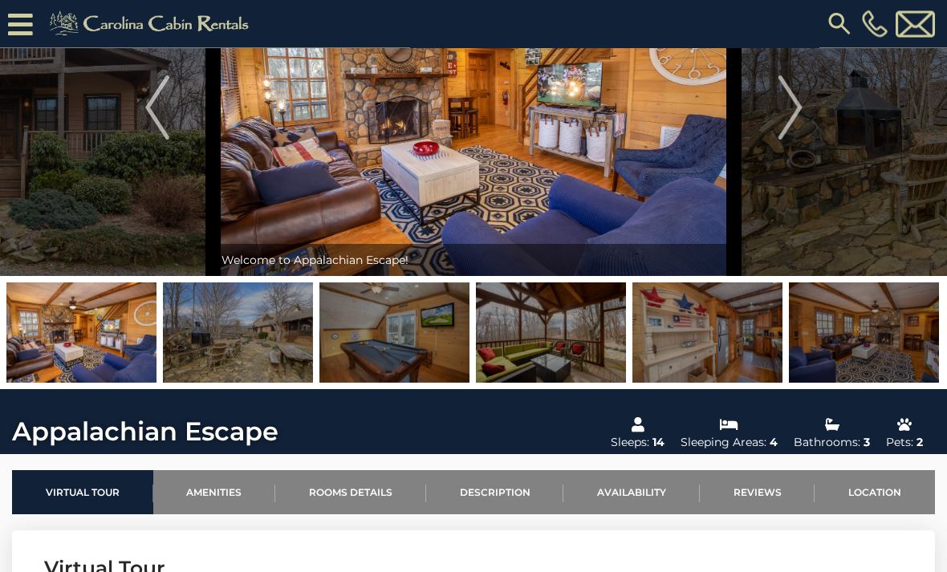
scroll to position [0, 0]
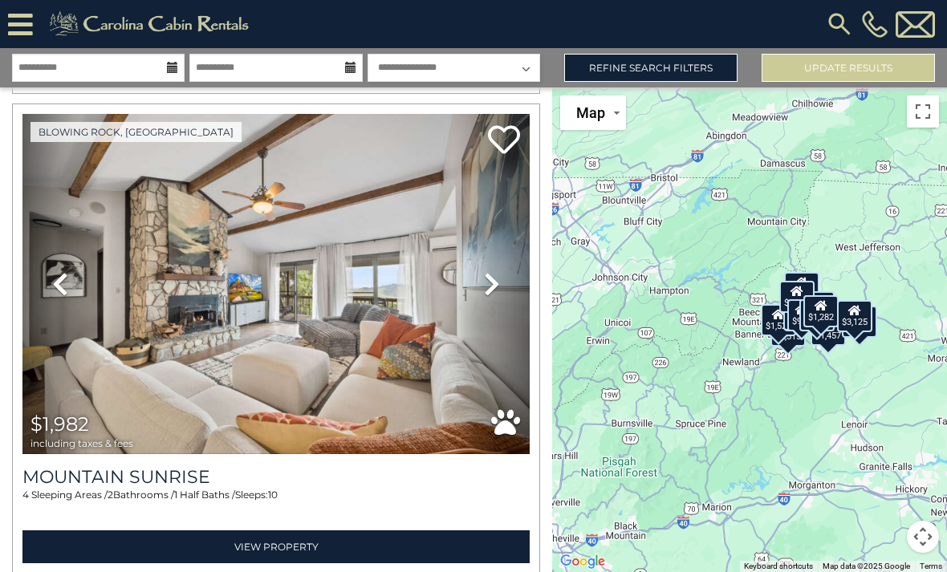
scroll to position [6282, 0]
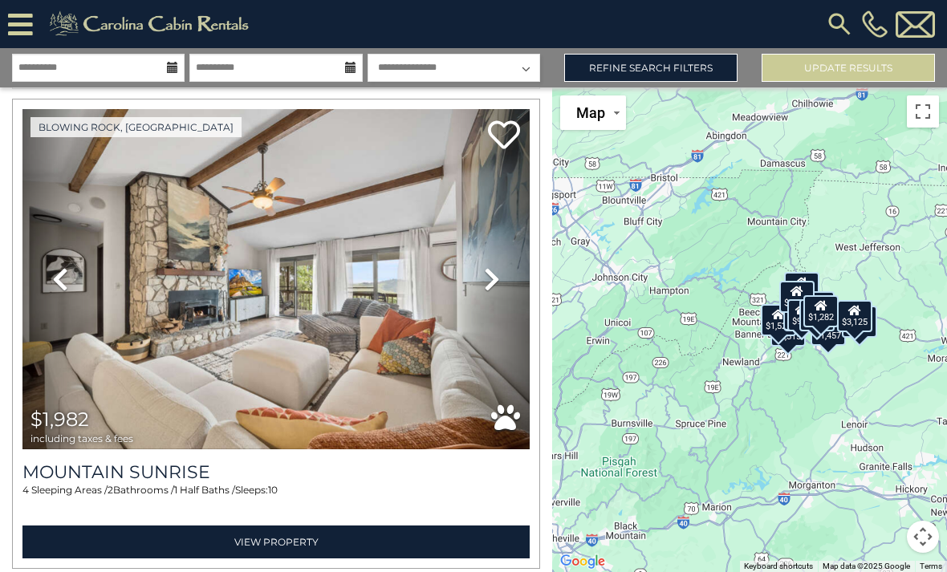
click at [493, 292] on icon at bounding box center [492, 280] width 16 height 26
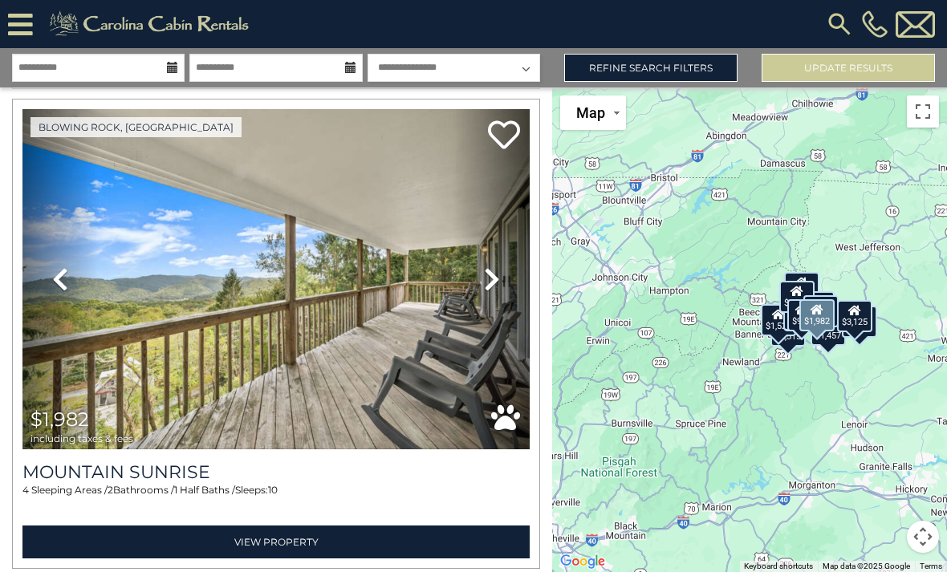
click at [506, 295] on link "Next" at bounding box center [492, 279] width 76 height 340
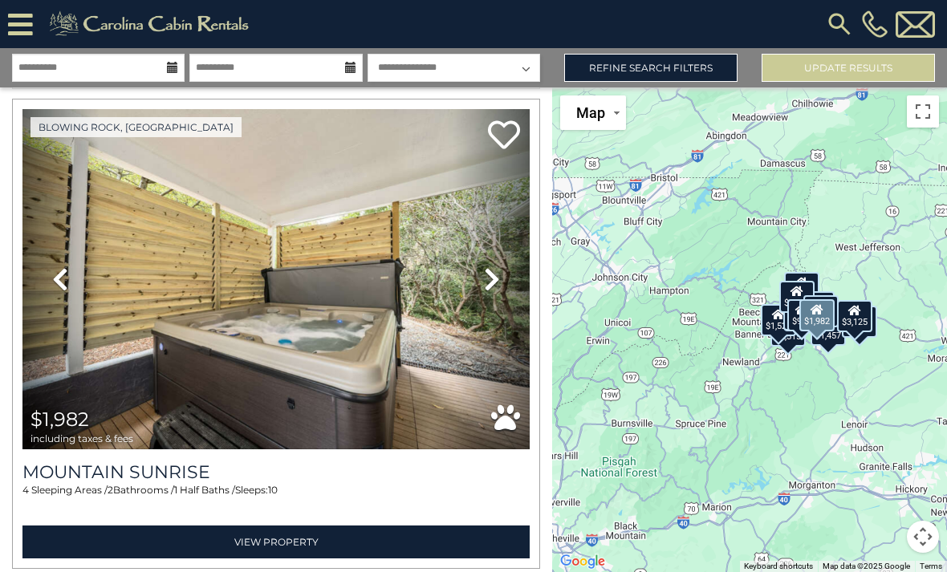
click at [502, 289] on link "Next" at bounding box center [492, 279] width 76 height 340
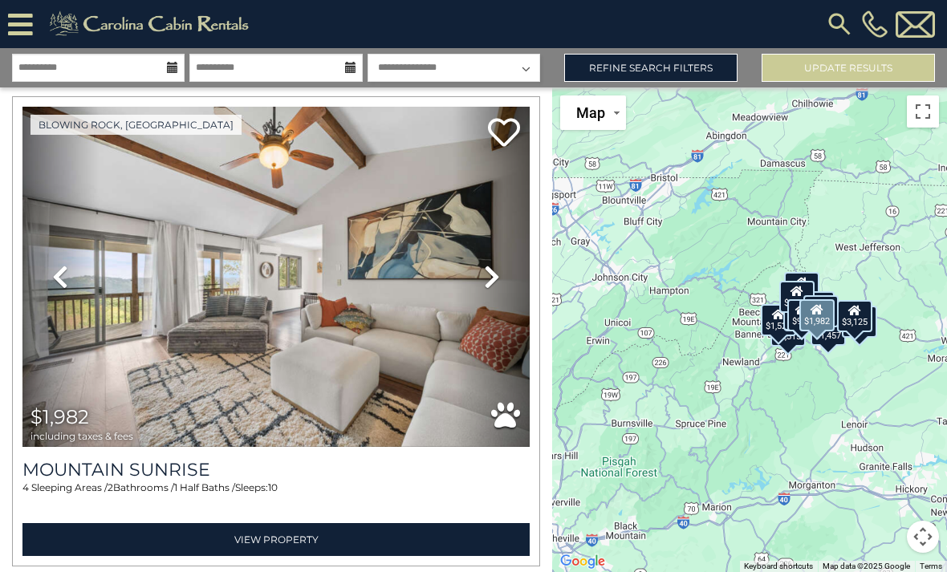
scroll to position [6286, 0]
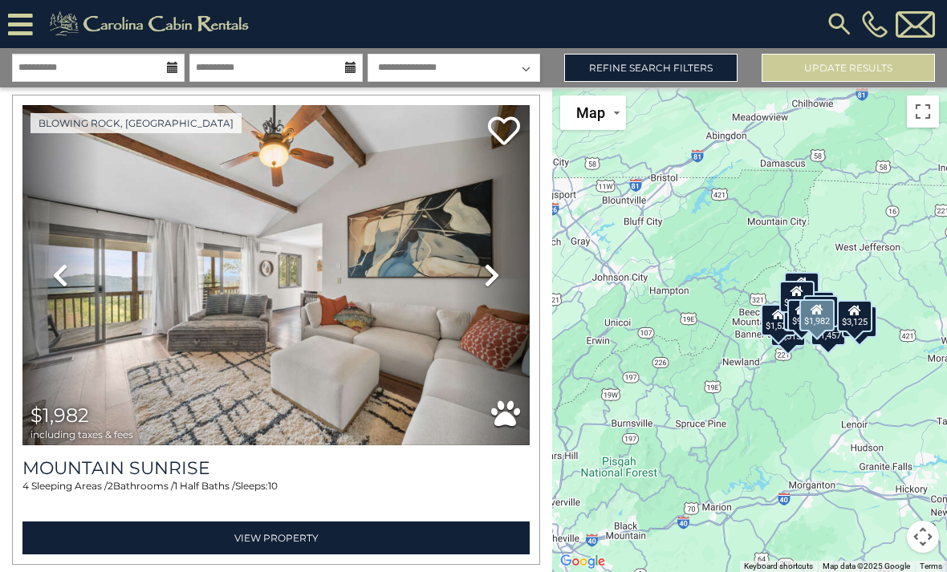
click at [489, 286] on icon at bounding box center [492, 276] width 16 height 26
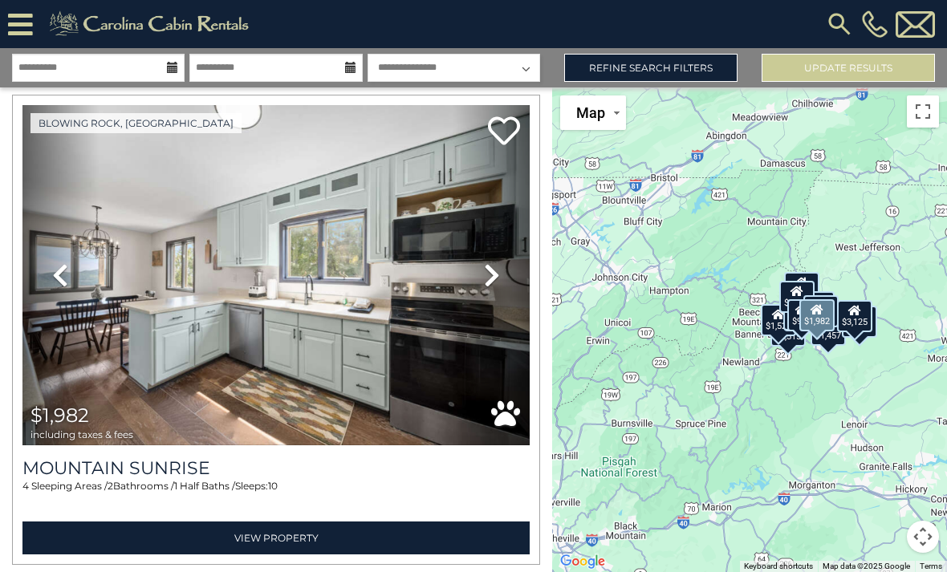
click at [494, 277] on icon at bounding box center [492, 276] width 16 height 26
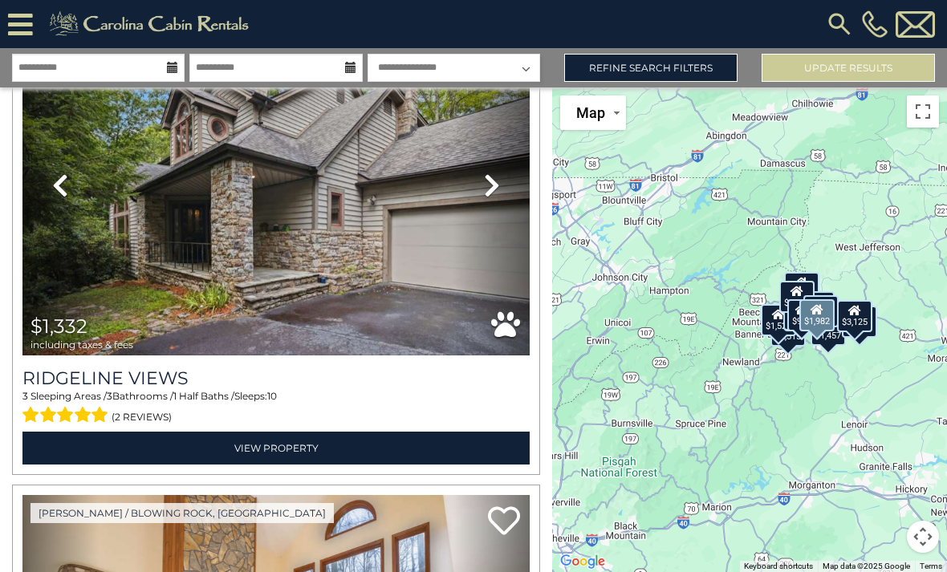
scroll to position [3977, 0]
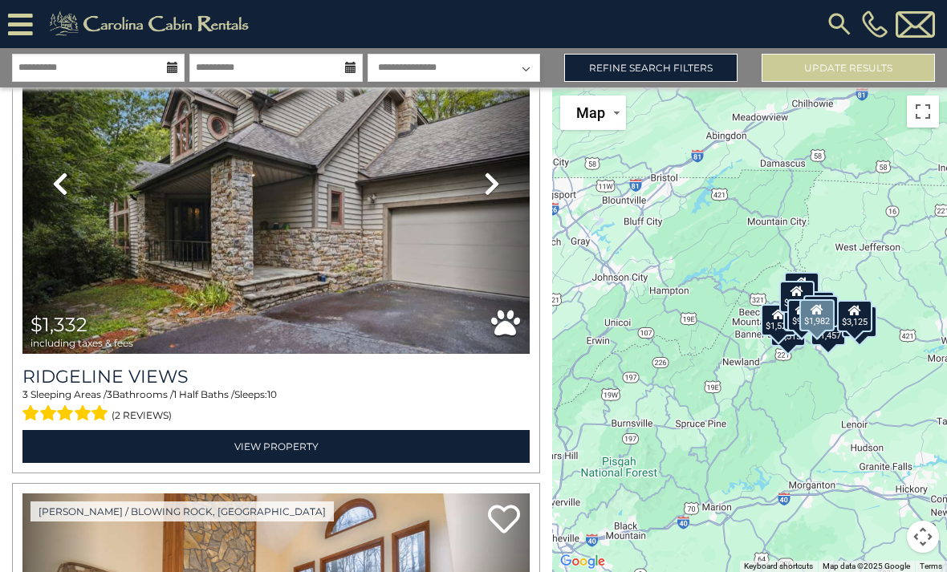
click at [316, 430] on link "View Property" at bounding box center [275, 446] width 507 height 33
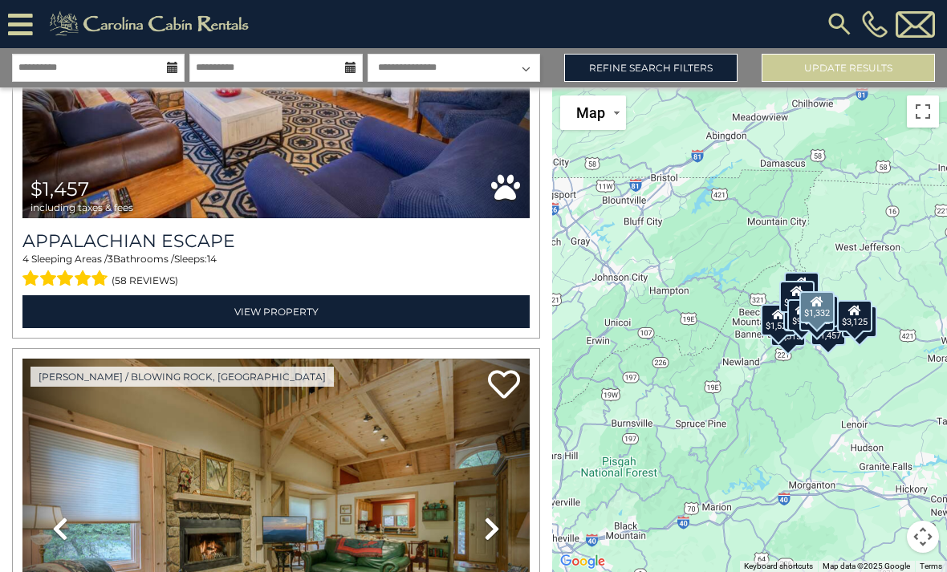
scroll to position [2193, 0]
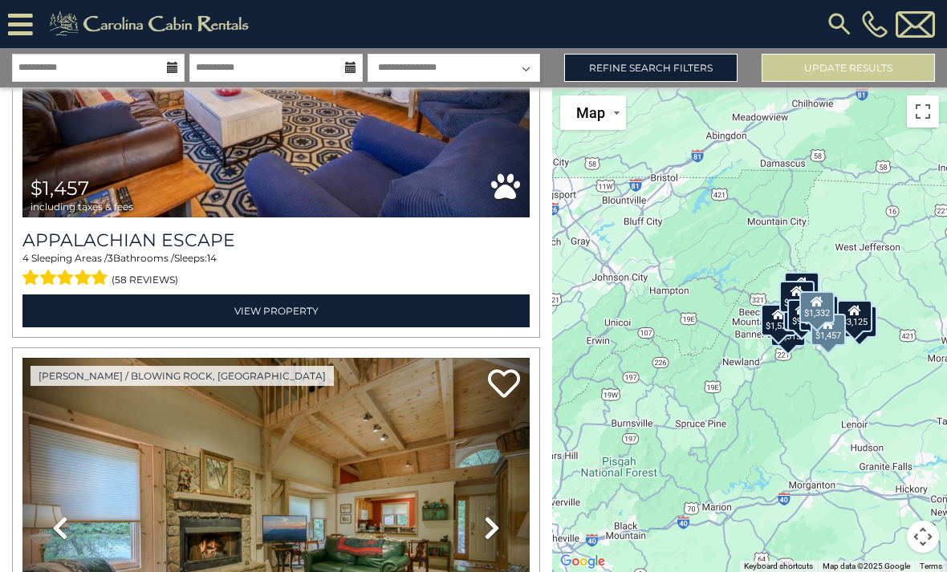
click at [337, 301] on link "View Property" at bounding box center [275, 311] width 507 height 33
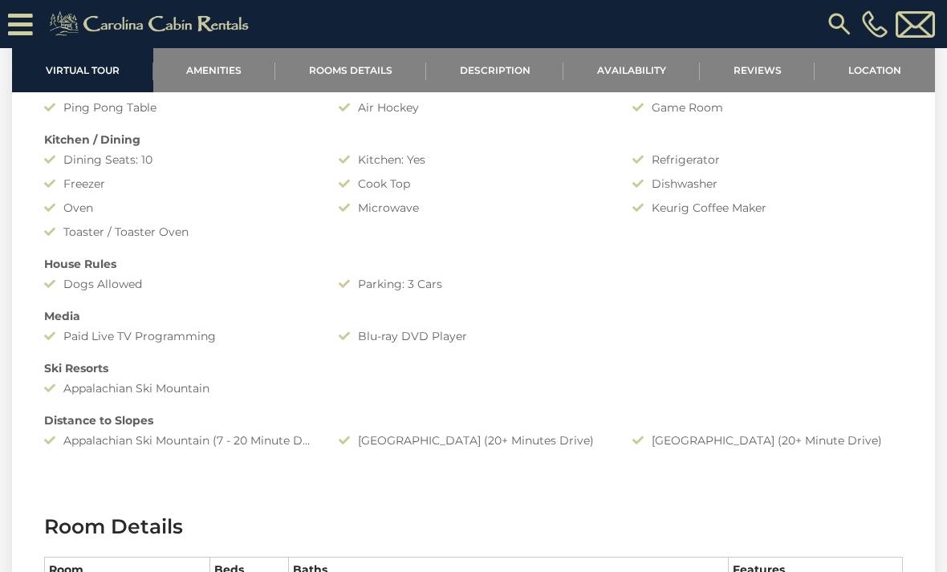
scroll to position [1328, 0]
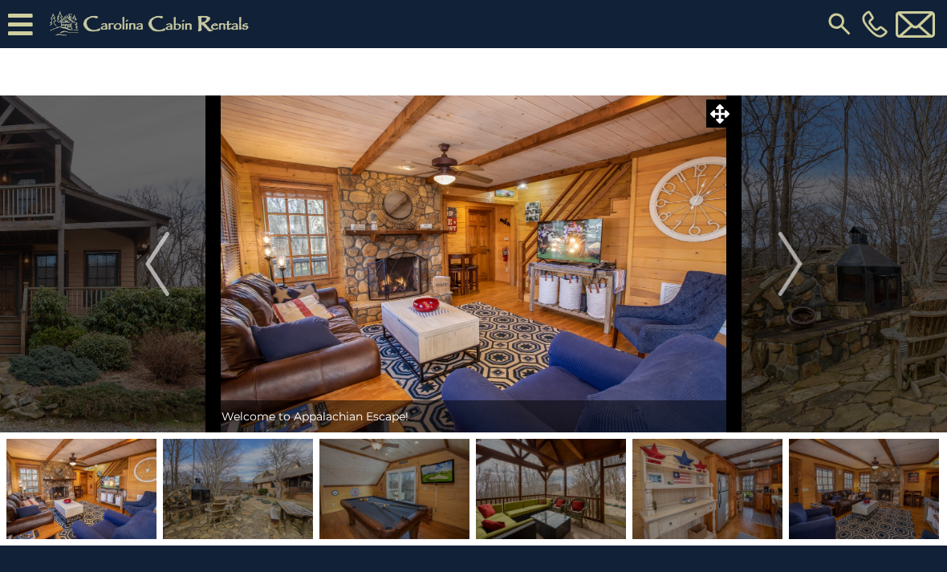
click at [826, 398] on button "Next" at bounding box center [791, 264] width 112 height 337
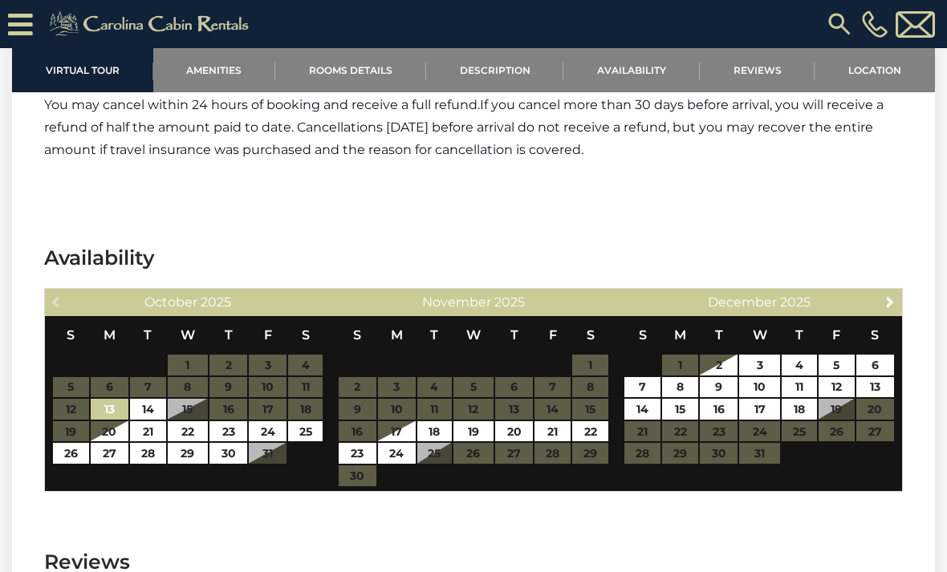
scroll to position [2822, 0]
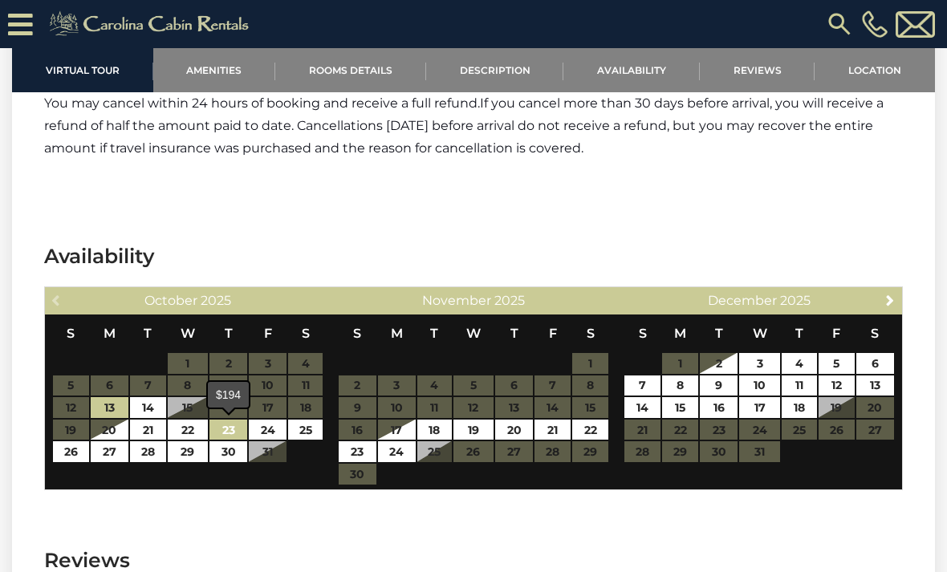
click at [236, 422] on link "23" at bounding box center [229, 430] width 38 height 21
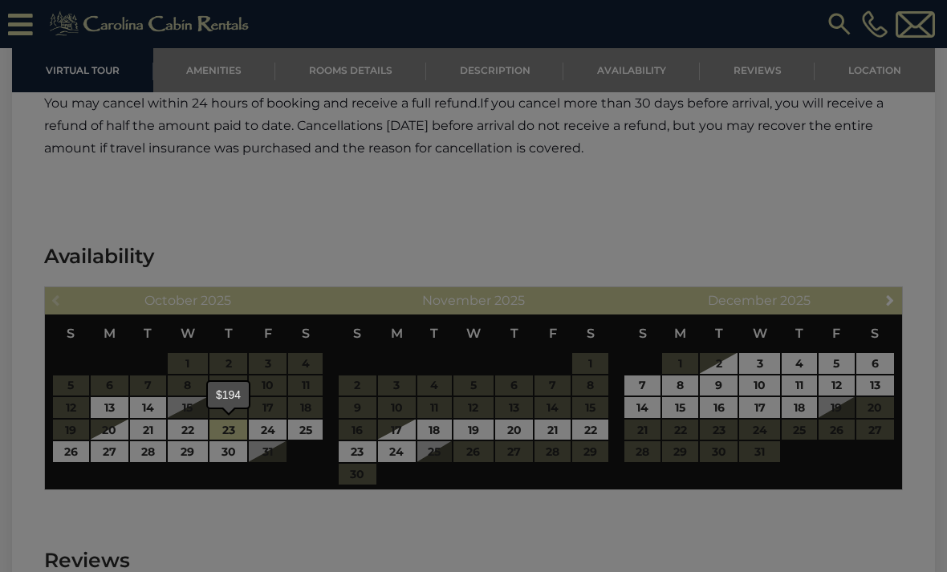
type input "**********"
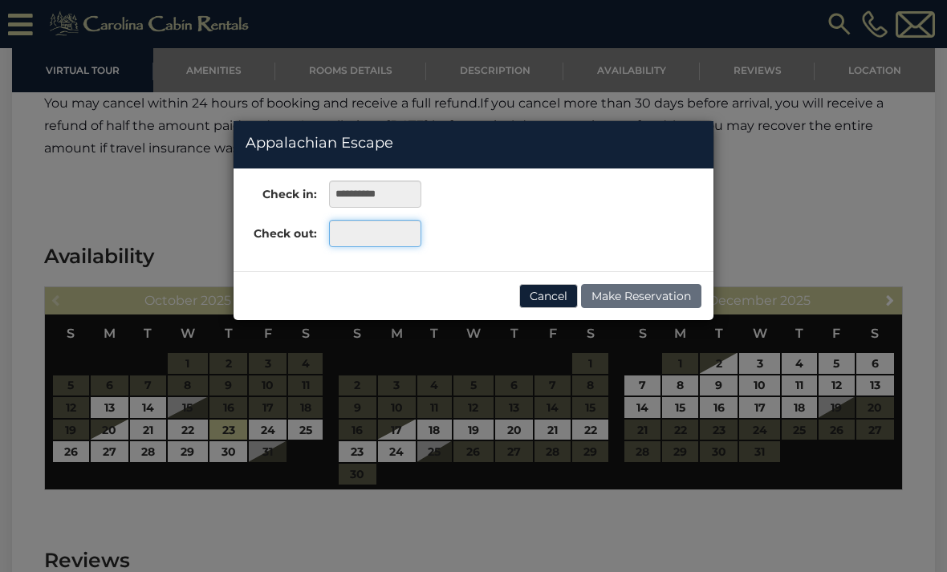
click at [396, 236] on input "text" at bounding box center [375, 233] width 92 height 27
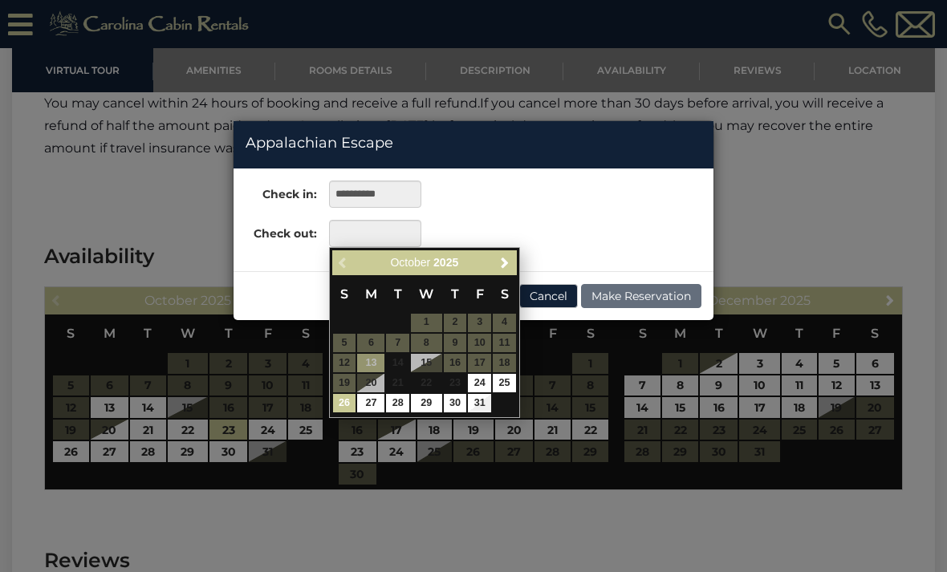
click at [352, 398] on link "26" at bounding box center [344, 403] width 23 height 18
type input "**********"
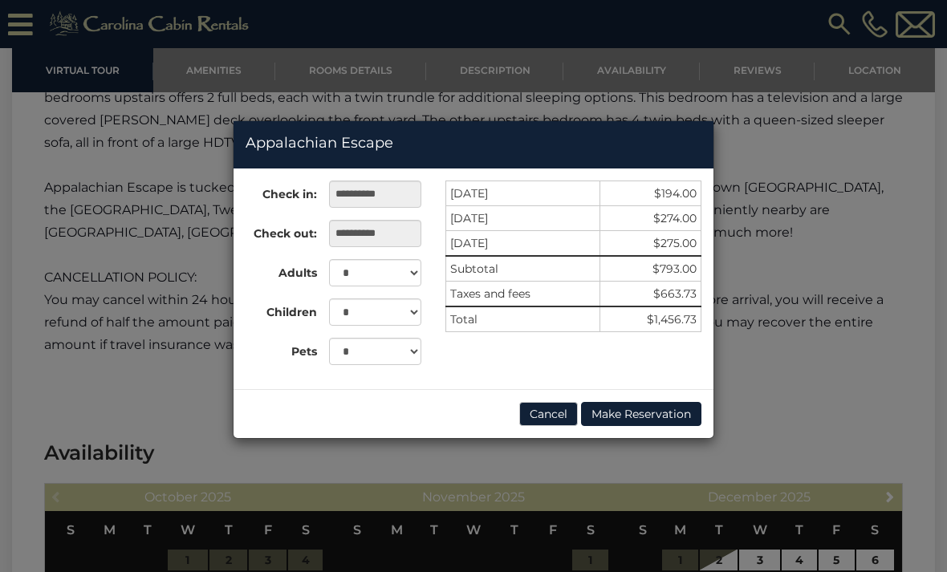
scroll to position [2624, 0]
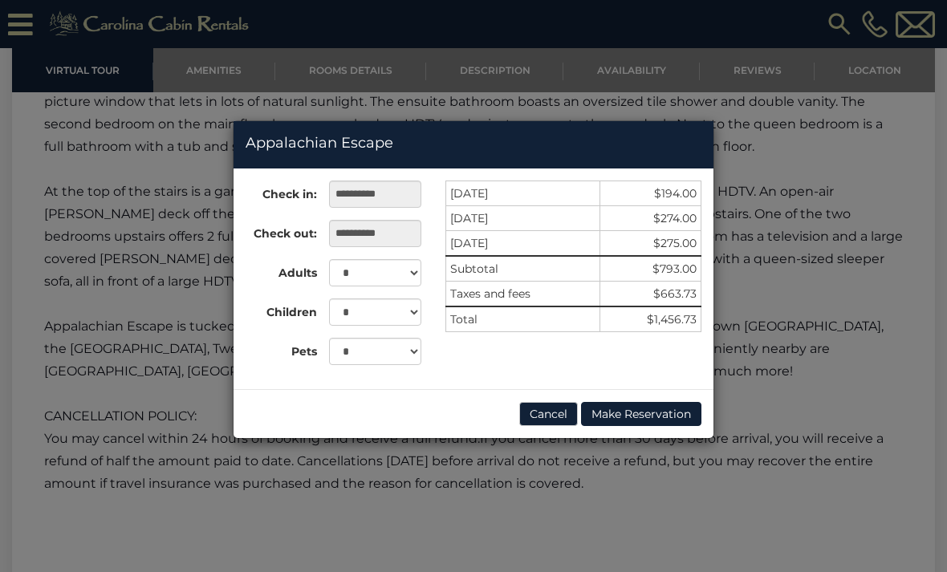
click at [556, 411] on button "Cancel" at bounding box center [548, 414] width 59 height 24
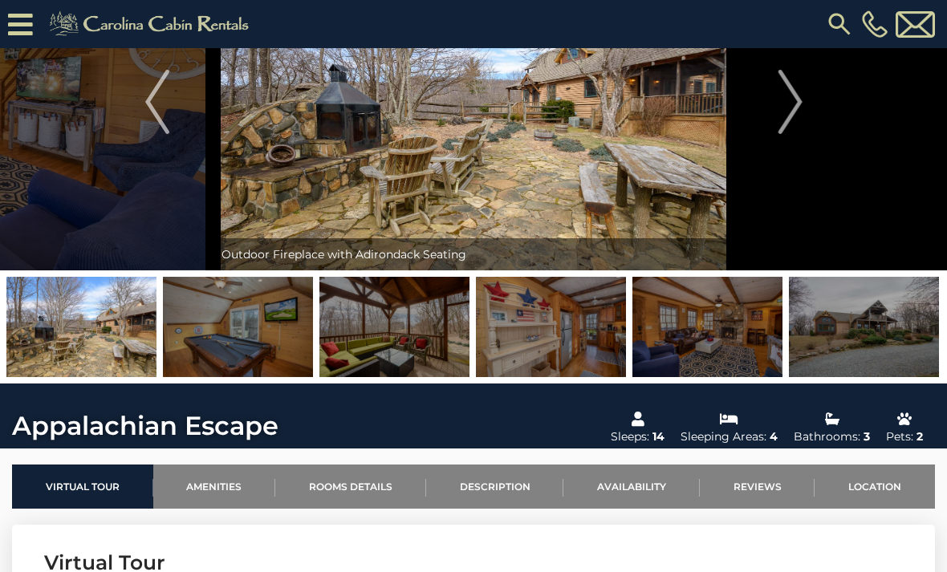
scroll to position [0, 0]
